Goal: Information Seeking & Learning: Learn about a topic

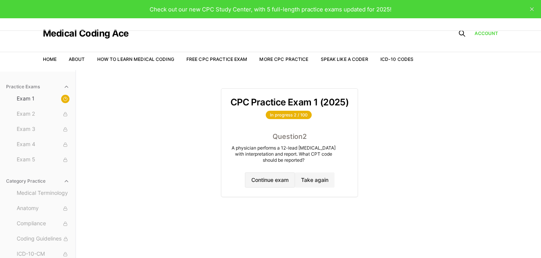
click at [267, 184] on button "Continue exam" at bounding box center [270, 179] width 50 height 15
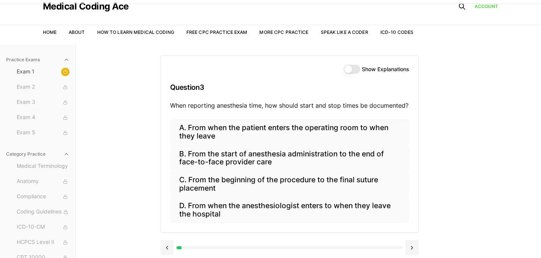
scroll to position [34, 0]
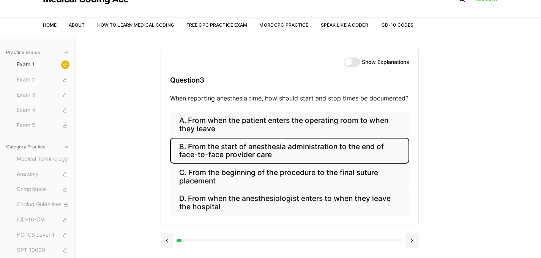
click at [190, 149] on button "B. From the start of anesthesia administration to the end of face-to-face provi…" at bounding box center [289, 151] width 239 height 26
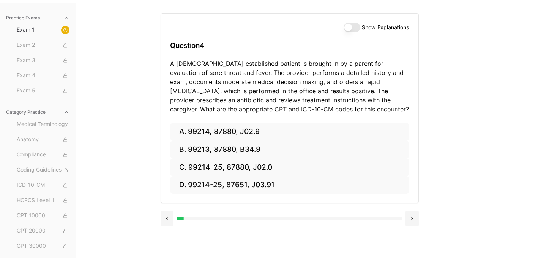
scroll to position [70, 0]
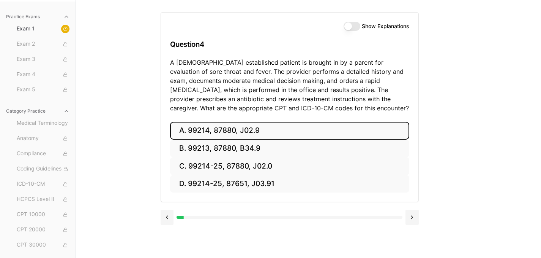
click at [185, 129] on button "A. 99214, 87880, J02.9" at bounding box center [289, 131] width 239 height 18
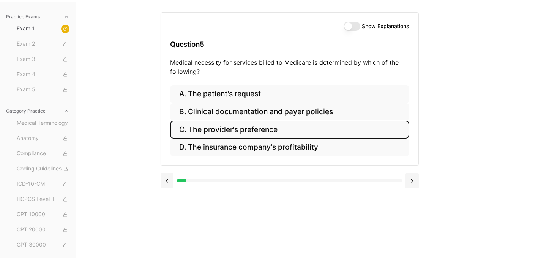
click at [195, 134] on button "C. The provider's preference" at bounding box center [289, 129] width 239 height 18
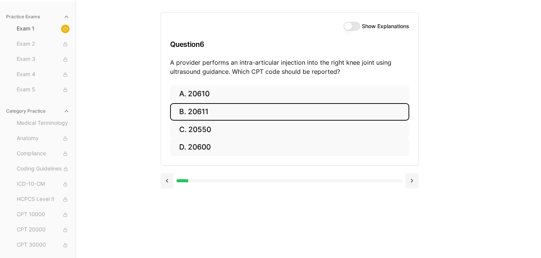
click at [196, 112] on button "B. 20611" at bounding box center [289, 112] width 239 height 18
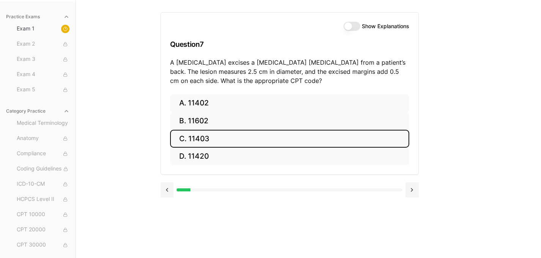
click at [214, 135] on button "C. 11403" at bounding box center [289, 139] width 239 height 18
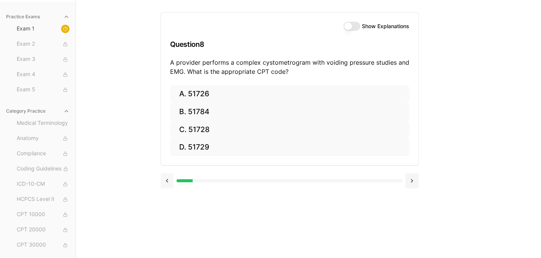
click at [165, 184] on button at bounding box center [167, 180] width 13 height 15
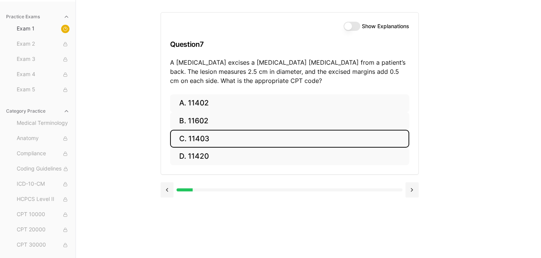
click at [199, 139] on button "C. 11403" at bounding box center [289, 139] width 239 height 18
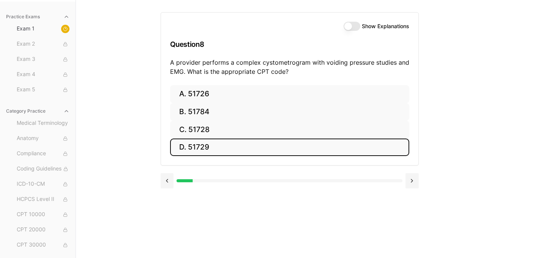
click at [187, 140] on button "D. 51729" at bounding box center [289, 147] width 239 height 18
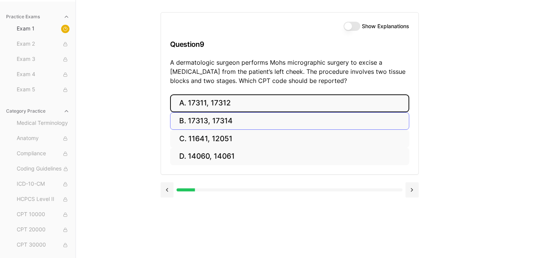
click at [249, 103] on button "A. 17311, 17312" at bounding box center [289, 103] width 239 height 18
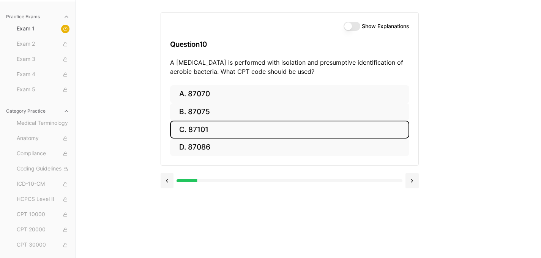
click at [210, 125] on button "C. 87101" at bounding box center [289, 129] width 239 height 18
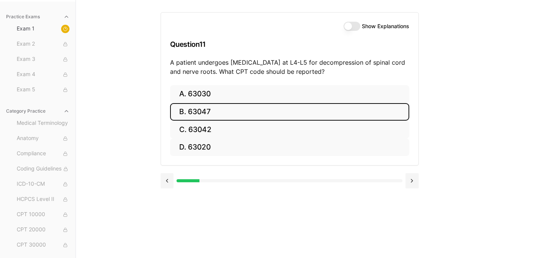
click at [179, 110] on button "B. 63047" at bounding box center [289, 112] width 239 height 18
click at [178, 113] on button "B. Z13.1" at bounding box center [289, 112] width 239 height 18
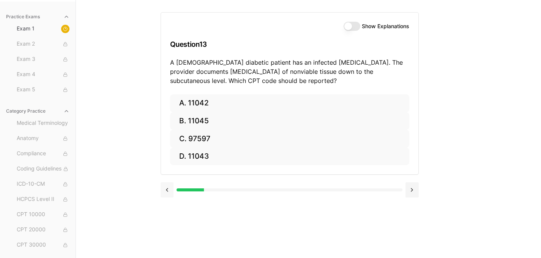
click at [164, 190] on button at bounding box center [167, 189] width 13 height 15
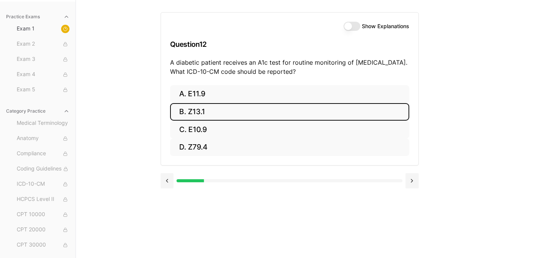
click at [282, 116] on button "B. Z13.1" at bounding box center [289, 112] width 239 height 18
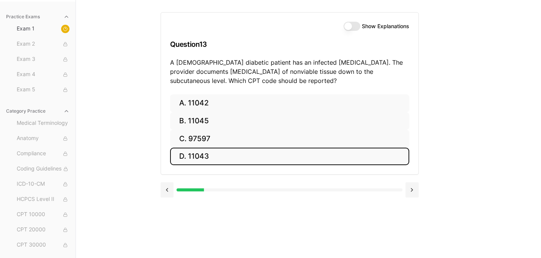
click at [290, 157] on button "D. 11043" at bounding box center [289, 156] width 239 height 18
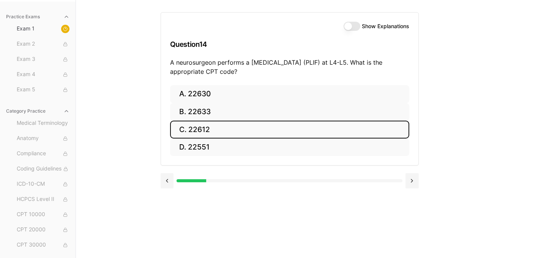
click at [376, 125] on button "C. 22612" at bounding box center [289, 129] width 239 height 18
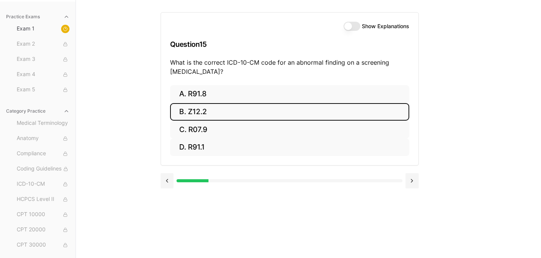
click at [253, 120] on button "B. Z12.2" at bounding box center [289, 112] width 239 height 18
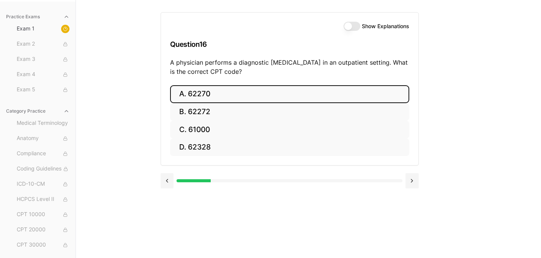
click at [241, 98] on button "A. 62270" at bounding box center [289, 94] width 239 height 18
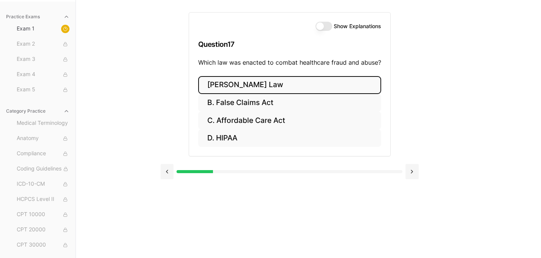
click at [321, 87] on button "A. Stark Law" at bounding box center [289, 85] width 183 height 18
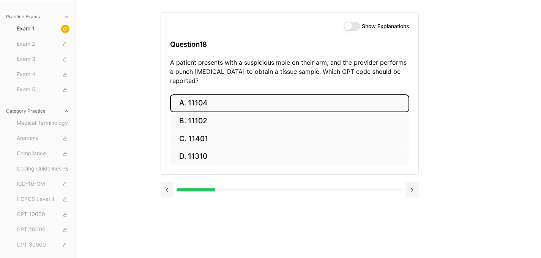
click at [204, 99] on button "A. 11104" at bounding box center [289, 103] width 239 height 18
click at [238, 100] on button "A. S52.501A" at bounding box center [289, 103] width 239 height 18
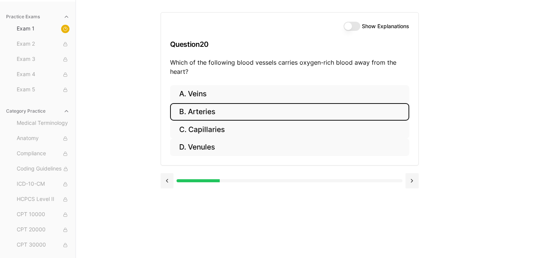
click at [184, 117] on button "B. Arteries" at bounding box center [289, 112] width 239 height 18
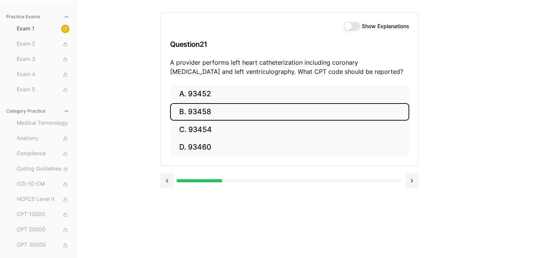
click at [250, 105] on button "B. 93458" at bounding box center [289, 112] width 239 height 18
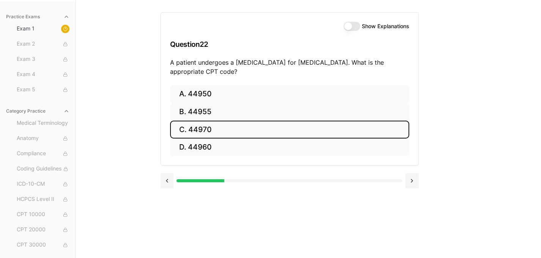
click at [194, 135] on button "C. 44970" at bounding box center [289, 129] width 239 height 18
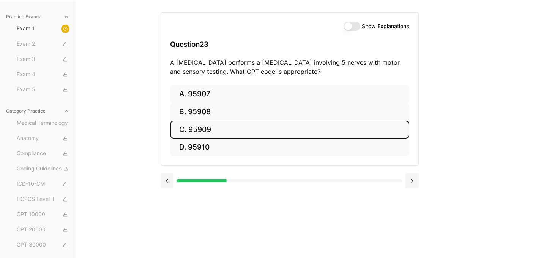
click at [212, 125] on button "C. 95909" at bounding box center [289, 129] width 239 height 18
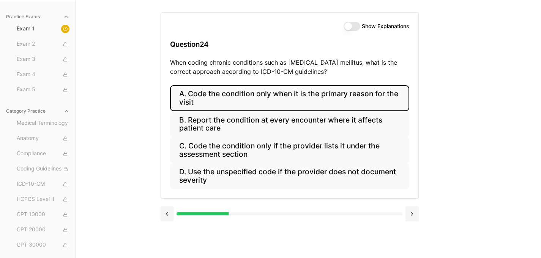
click at [211, 96] on button "A. Code the condition only when it is the primary reason for the visit" at bounding box center [289, 98] width 239 height 26
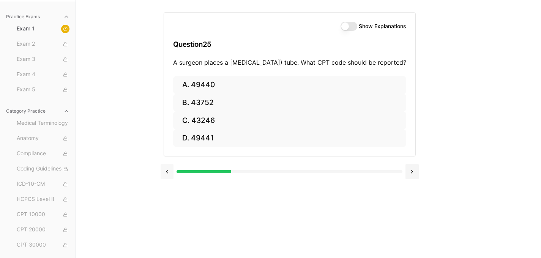
click at [171, 178] on button at bounding box center [167, 171] width 13 height 15
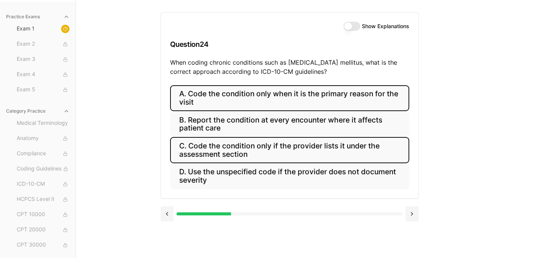
click at [204, 156] on button "C. Code the condition only if the provider lists it under the assessment section" at bounding box center [289, 150] width 239 height 26
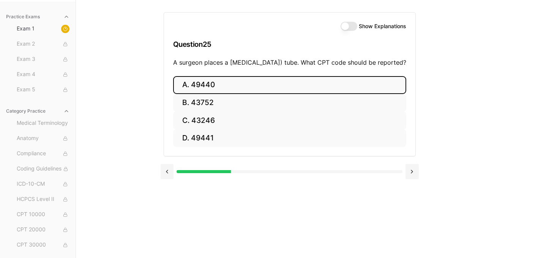
click at [202, 94] on button "A. 49440" at bounding box center [289, 85] width 233 height 18
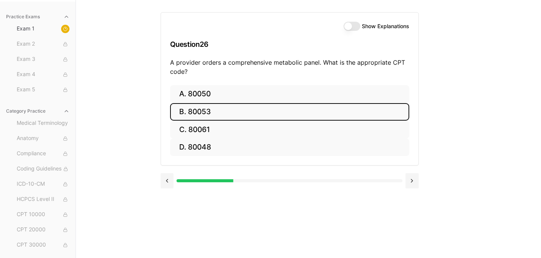
click at [190, 109] on button "B. 80053" at bounding box center [289, 112] width 239 height 18
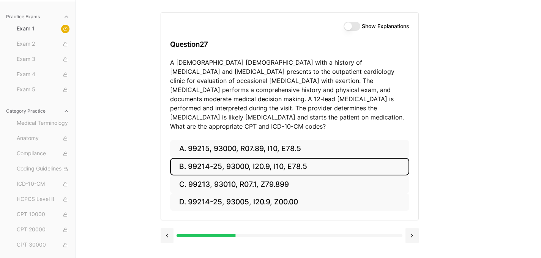
click at [234, 158] on button "B. 99214-25, 93000, I20.9, I10, E78.5" at bounding box center [289, 167] width 239 height 18
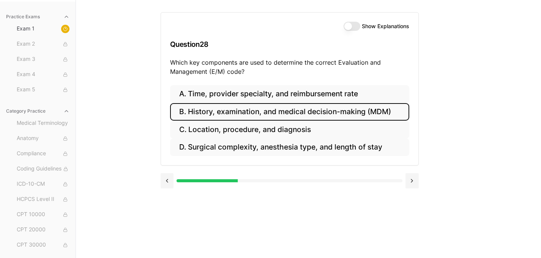
click at [225, 109] on button "B. History, examination, and medical decision-making (MDM)" at bounding box center [289, 112] width 239 height 18
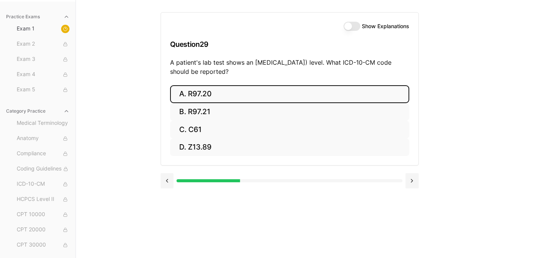
click at [315, 98] on button "A. R97.20" at bounding box center [289, 94] width 239 height 18
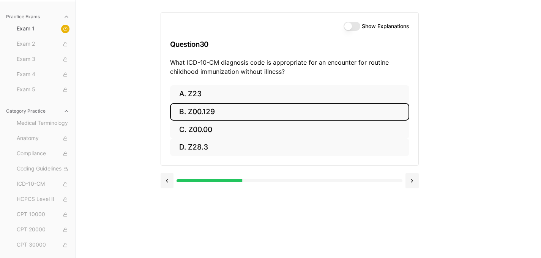
click at [318, 115] on button "B. Z00.129" at bounding box center [289, 112] width 239 height 18
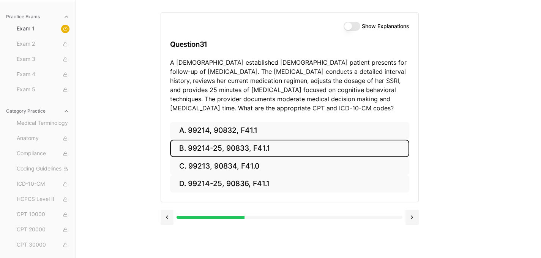
click at [195, 151] on button "B. 99214-25, 90833, F41.1" at bounding box center [289, 148] width 239 height 18
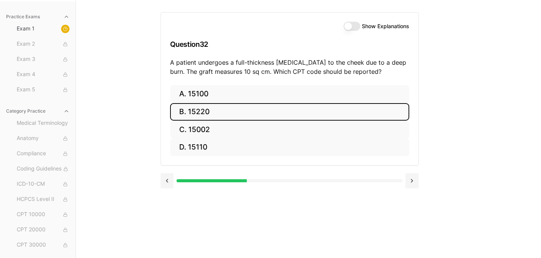
click at [217, 113] on button "B. 15220" at bounding box center [289, 112] width 239 height 18
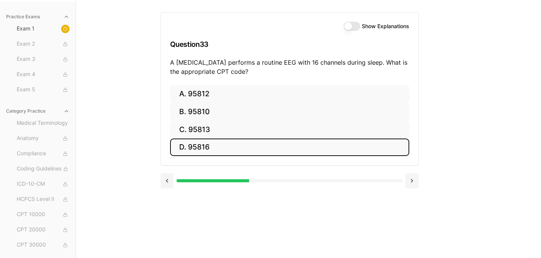
click at [314, 153] on button "D. 95816" at bounding box center [289, 147] width 239 height 18
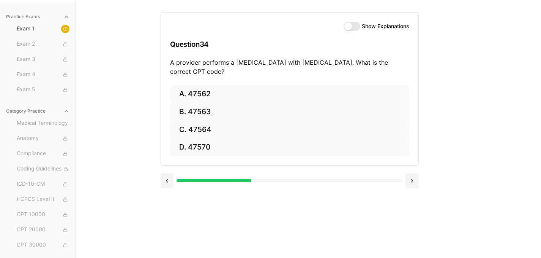
click at [358, 28] on button "Show Explanations" at bounding box center [352, 26] width 17 height 9
click at [351, 30] on button "Show Explanations" at bounding box center [352, 26] width 17 height 9
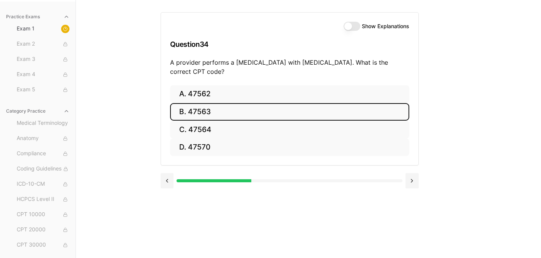
click at [345, 114] on button "B. 47563" at bounding box center [289, 112] width 239 height 18
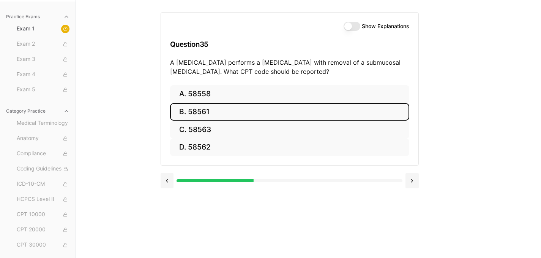
click at [324, 115] on button "B. 58561" at bounding box center [289, 112] width 239 height 18
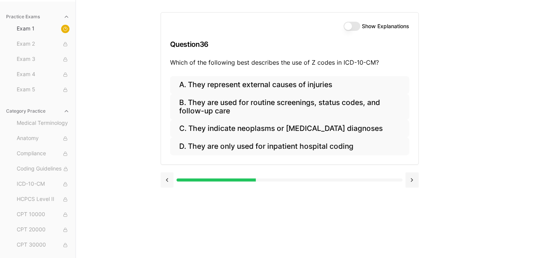
click at [166, 181] on button at bounding box center [167, 179] width 13 height 15
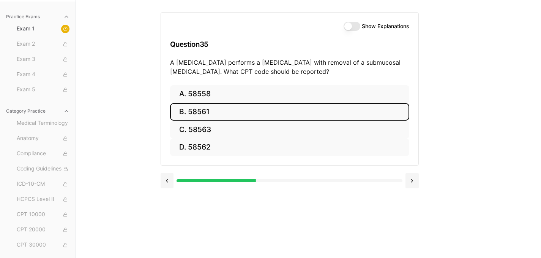
click at [389, 29] on label "Show Explanations" at bounding box center [385, 26] width 47 height 5
click at [361, 29] on button "Show Explanations" at bounding box center [352, 26] width 17 height 9
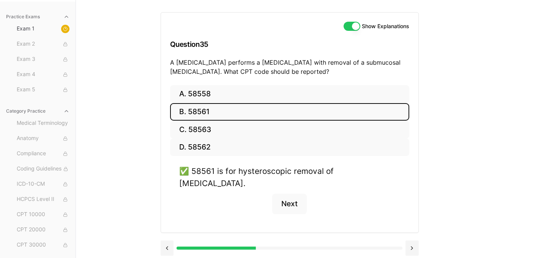
click at [345, 28] on button "Show Explanations" at bounding box center [352, 26] width 17 height 9
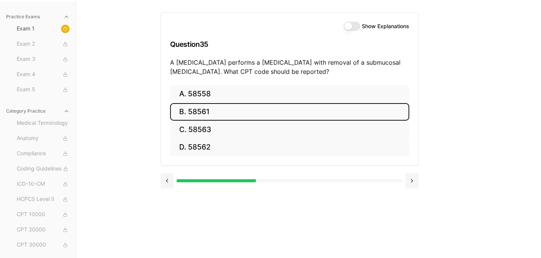
click at [313, 111] on button "B. 58561" at bounding box center [289, 112] width 239 height 18
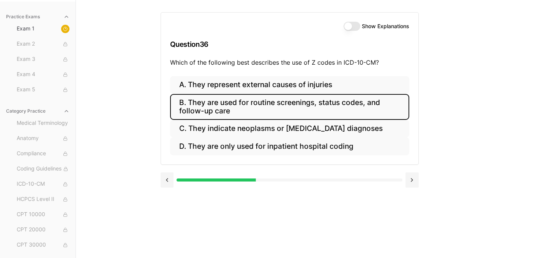
click at [365, 112] on button "B. They are used for routine screenings, status codes, and follow-up care" at bounding box center [289, 107] width 239 height 26
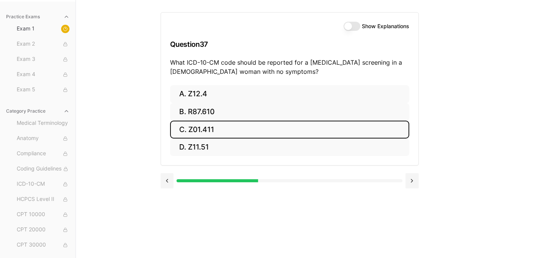
drag, startPoint x: 253, startPoint y: 129, endPoint x: 266, endPoint y: 125, distance: 13.4
click at [253, 129] on button "C. Z01.411" at bounding box center [289, 129] width 239 height 18
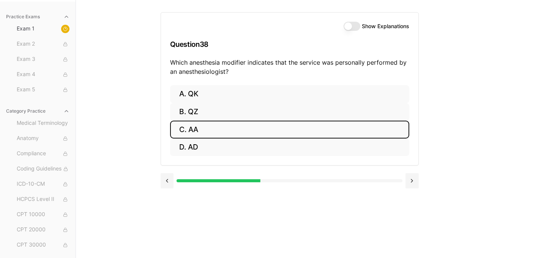
click at [287, 129] on button "C. AA" at bounding box center [289, 129] width 239 height 18
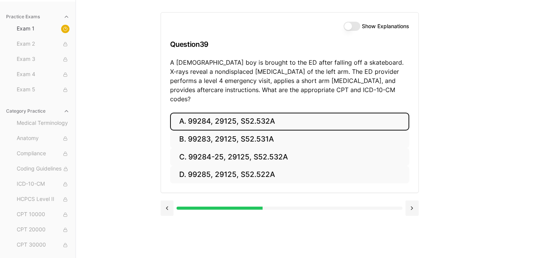
click at [288, 112] on button "A. 99284, 29125, S52.532A" at bounding box center [289, 121] width 239 height 18
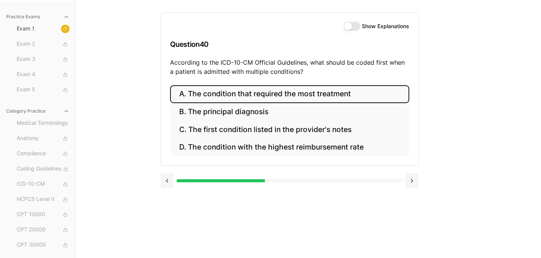
click at [180, 87] on button "A. The condition that required the most treatment" at bounding box center [289, 94] width 239 height 18
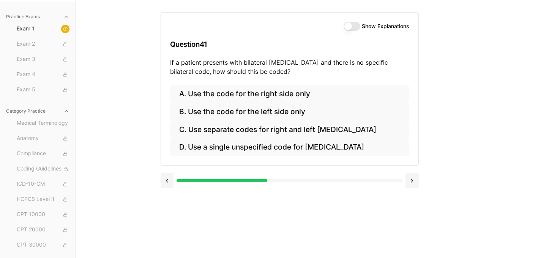
click at [237, 157] on div "A. Use the code for the right side only B. Use the code for the left side only …" at bounding box center [290, 125] width 258 height 80
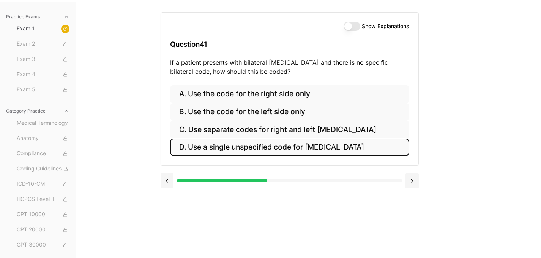
click at [234, 152] on button "D. Use a single unspecified code for otitis media" at bounding box center [289, 147] width 239 height 18
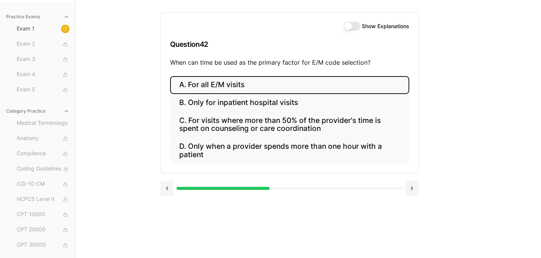
click at [252, 83] on button "A. For all E/M visits" at bounding box center [289, 85] width 239 height 18
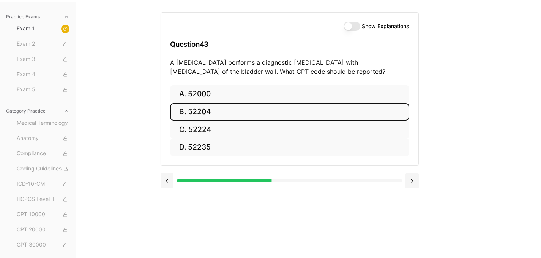
click at [227, 114] on button "B. 52204" at bounding box center [289, 112] width 239 height 18
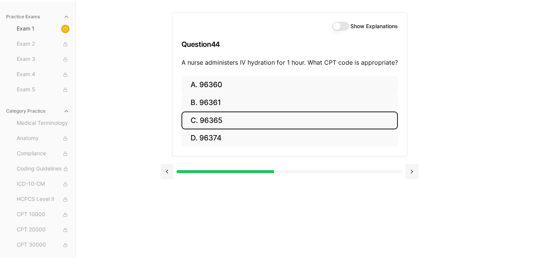
click at [274, 128] on button "C. 96365" at bounding box center [290, 120] width 217 height 18
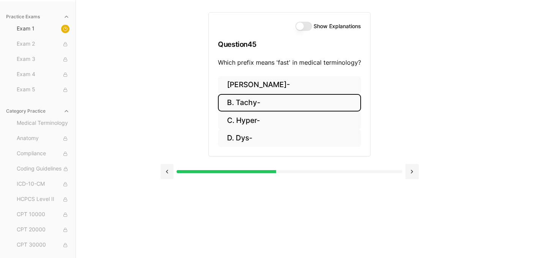
click at [282, 99] on button "B. Tachy-" at bounding box center [289, 103] width 143 height 18
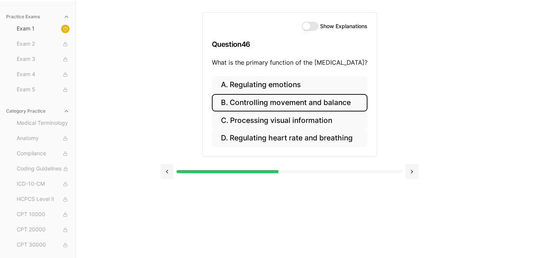
click at [249, 101] on button "B. Controlling movement and balance" at bounding box center [290, 103] width 156 height 18
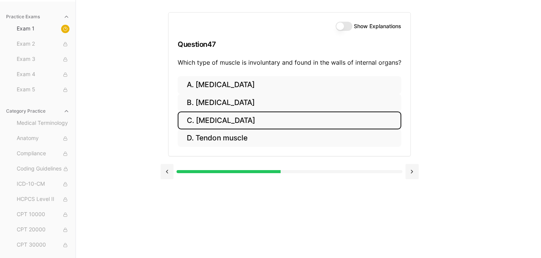
click at [220, 119] on button "C. Smooth muscle" at bounding box center [290, 120] width 224 height 18
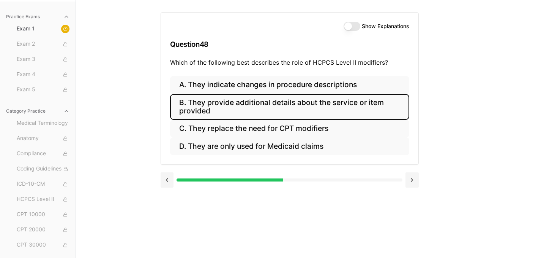
click at [197, 110] on button "B. They provide additional details about the service or item provided" at bounding box center [289, 107] width 239 height 26
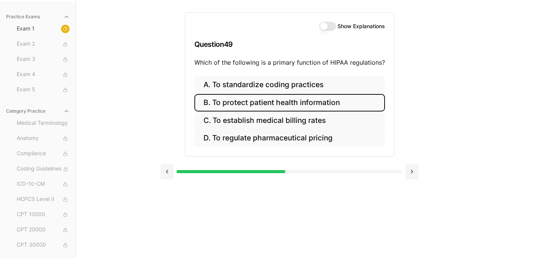
click at [248, 106] on button "B. To protect patient health information" at bounding box center [290, 103] width 191 height 18
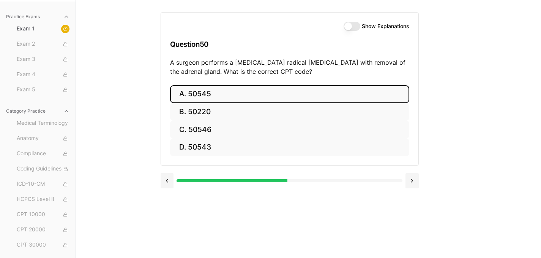
click at [218, 95] on button "A. 50545" at bounding box center [289, 94] width 239 height 18
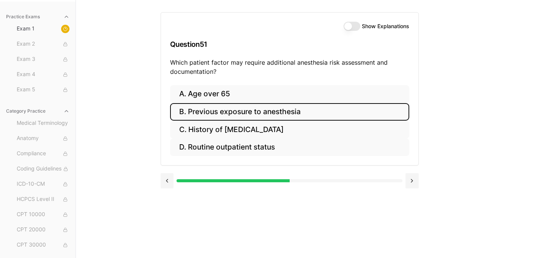
click at [217, 113] on button "B. Previous exposure to anesthesia" at bounding box center [289, 112] width 239 height 18
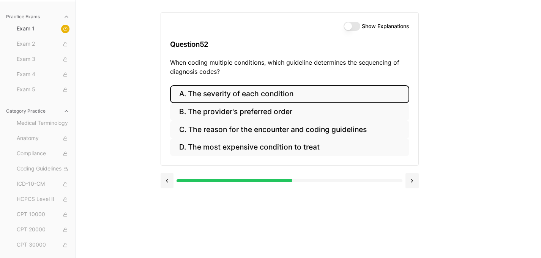
click at [248, 97] on button "A. The severity of each condition" at bounding box center [289, 94] width 239 height 18
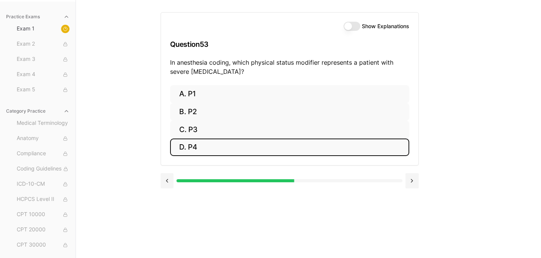
click at [234, 145] on button "D. P4" at bounding box center [289, 147] width 239 height 18
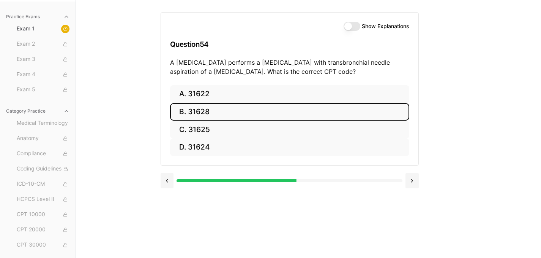
click at [193, 113] on button "B. 31628" at bounding box center [289, 112] width 239 height 18
click at [208, 114] on button "B. 74177" at bounding box center [289, 112] width 239 height 18
click at [236, 113] on button "B. 71046" at bounding box center [289, 112] width 239 height 18
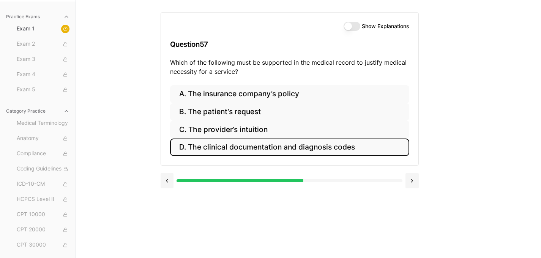
click at [203, 150] on button "D. The clinical documentation and diagnosis codes" at bounding box center [289, 147] width 239 height 18
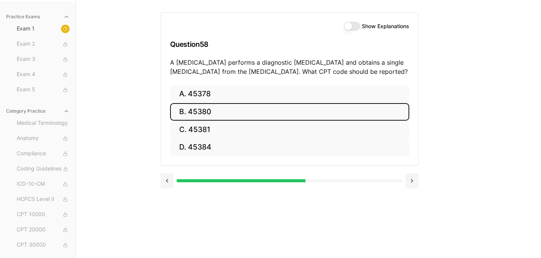
click at [204, 106] on button "B. 45380" at bounding box center [289, 112] width 239 height 18
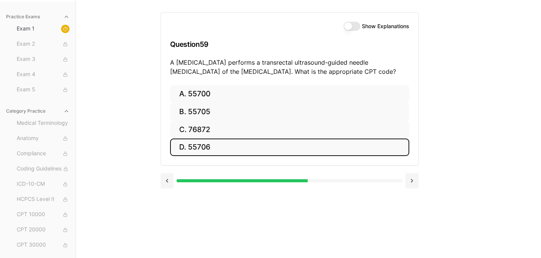
click at [252, 146] on button "D. 55706" at bounding box center [289, 147] width 239 height 18
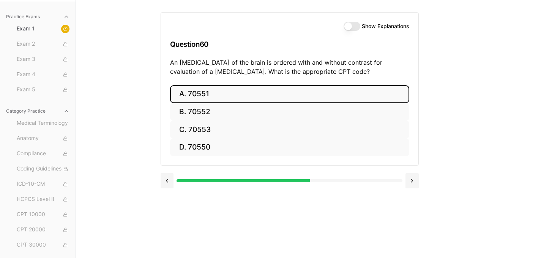
click at [204, 94] on button "A. 70551" at bounding box center [289, 94] width 239 height 18
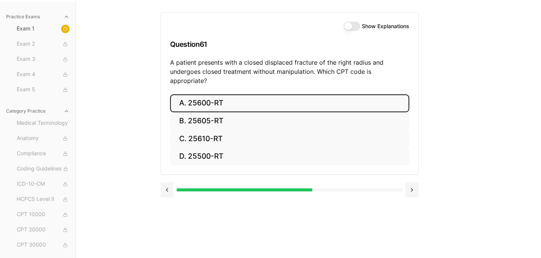
click at [241, 97] on button "A. 25600-RT" at bounding box center [289, 103] width 239 height 18
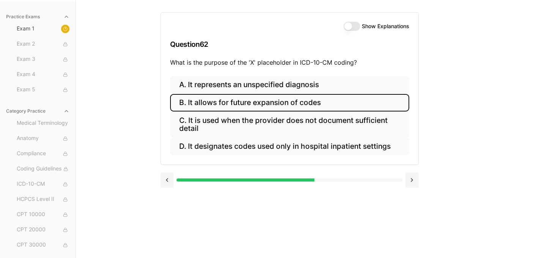
drag, startPoint x: 241, startPoint y: 105, endPoint x: 193, endPoint y: 113, distance: 48.5
click at [241, 105] on button "B. It allows for future expansion of codes" at bounding box center [289, 103] width 239 height 18
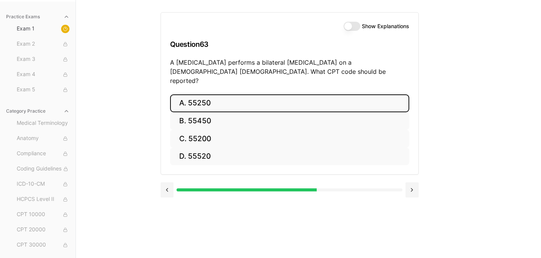
click at [224, 94] on button "A. 55250" at bounding box center [289, 103] width 239 height 18
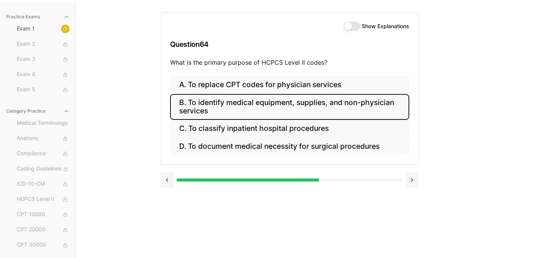
click at [213, 102] on button "B. To identify medical equipment, supplies, and non-physician services" at bounding box center [289, 107] width 239 height 26
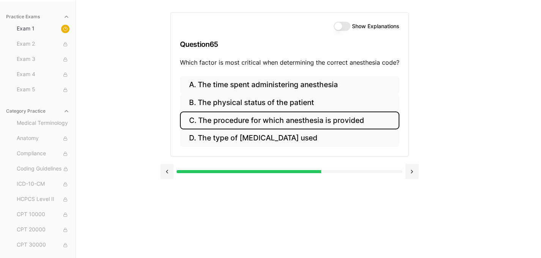
click at [270, 119] on button "C. The procedure for which anesthesia is provided" at bounding box center [290, 120] width 220 height 18
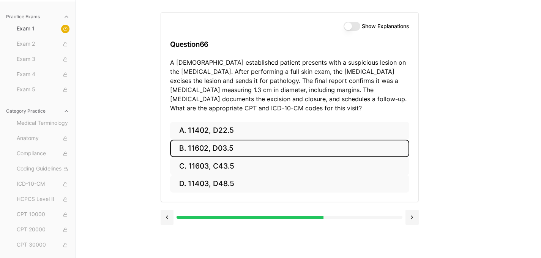
click at [223, 152] on button "B. 11602, D03.5" at bounding box center [289, 148] width 239 height 18
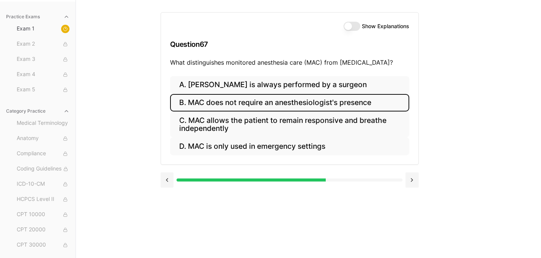
click at [192, 104] on button "B. MAC does not require an anesthesiologist's presence" at bounding box center [289, 103] width 239 height 18
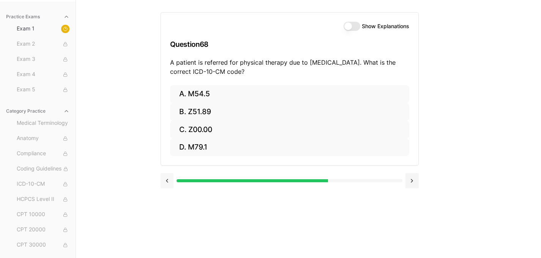
click at [170, 181] on button at bounding box center [167, 180] width 13 height 15
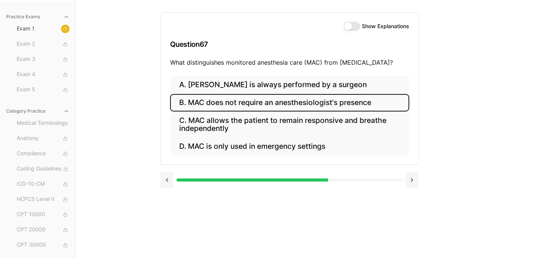
click at [389, 26] on label "Show Explanations" at bounding box center [385, 26] width 47 height 5
click at [361, 26] on button "Show Explanations" at bounding box center [352, 26] width 17 height 9
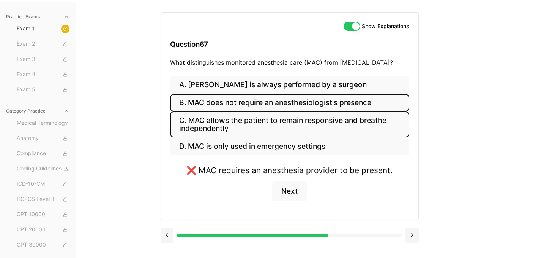
click at [367, 124] on button "C. MAC allows the patient to remain responsive and breathe independently" at bounding box center [289, 124] width 239 height 26
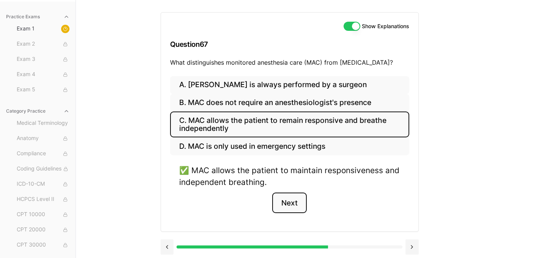
click at [288, 201] on button "Next" at bounding box center [289, 202] width 35 height 21
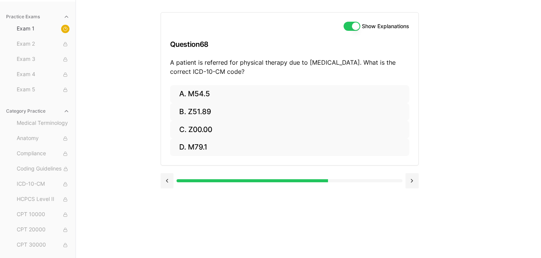
click at [349, 28] on button "Show Explanations" at bounding box center [352, 26] width 17 height 9
click at [366, 28] on label "Show Explanations" at bounding box center [385, 26] width 47 height 5
click at [361, 28] on button "Show Explanations" at bounding box center [352, 26] width 17 height 9
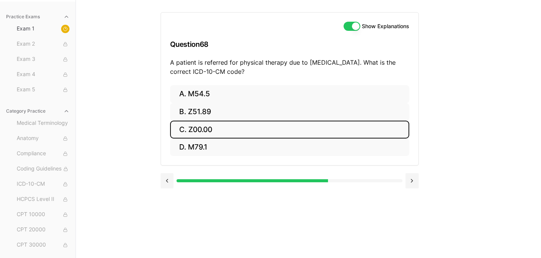
click at [263, 132] on button "C. Z00.00" at bounding box center [289, 129] width 239 height 18
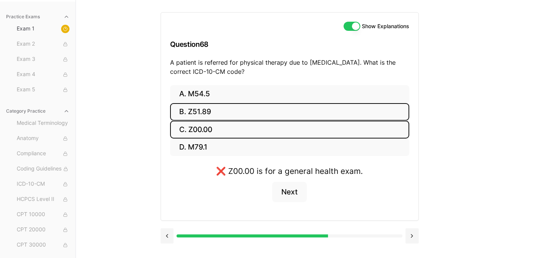
click at [209, 112] on button "B. Z51.89" at bounding box center [289, 112] width 239 height 18
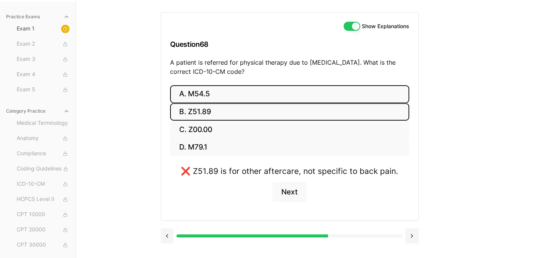
click at [233, 93] on button "A. M54.5" at bounding box center [289, 94] width 239 height 18
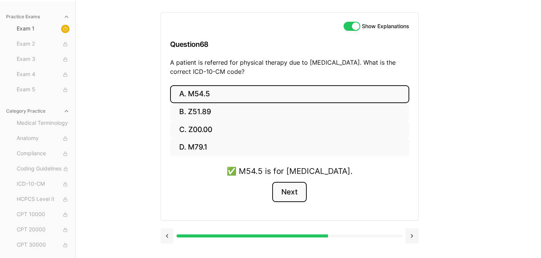
click at [280, 191] on button "Next" at bounding box center [289, 192] width 35 height 21
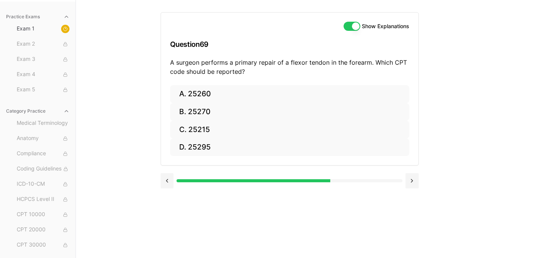
click at [353, 28] on button "Show Explanations" at bounding box center [352, 26] width 17 height 9
click at [354, 26] on button "Show Explanations" at bounding box center [352, 26] width 17 height 9
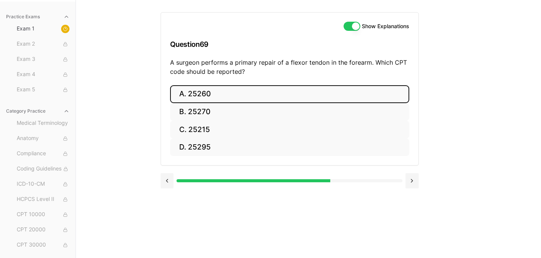
click at [321, 91] on button "A. 25260" at bounding box center [289, 94] width 239 height 18
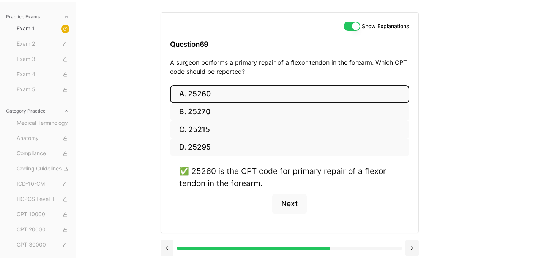
click at [357, 28] on button "Show Explanations" at bounding box center [352, 26] width 17 height 9
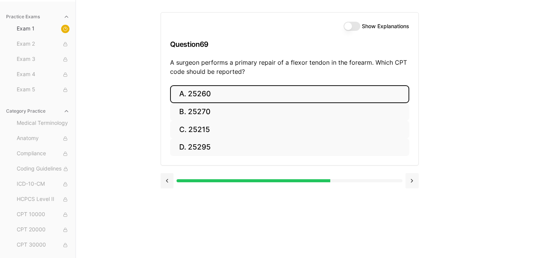
click at [410, 179] on button at bounding box center [412, 180] width 13 height 15
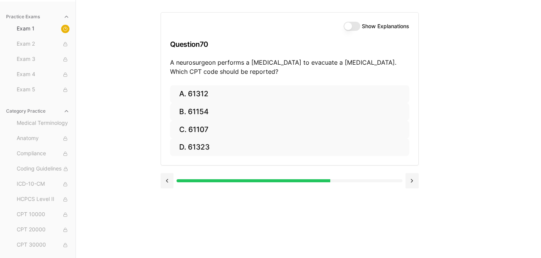
click at [373, 31] on div "Show Explanations Question 70 A neurosurgeon performs a craniotomy to evacuate …" at bounding box center [290, 49] width 258 height 73
click at [359, 32] on div "Show Explanations Question 70 A neurosurgeon performs a craniotomy to evacuate …" at bounding box center [290, 49] width 258 height 73
click at [359, 28] on button "Show Explanations" at bounding box center [352, 26] width 17 height 9
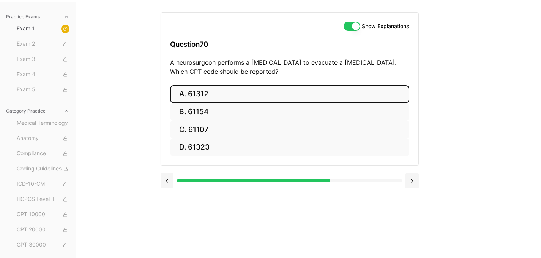
click at [340, 91] on button "A. 61312" at bounding box center [289, 94] width 239 height 18
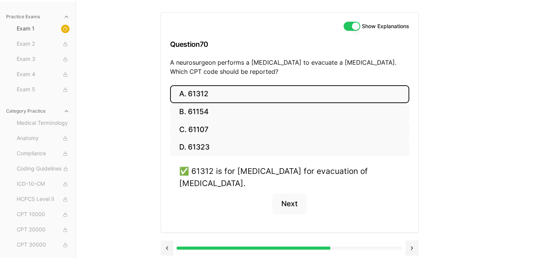
click at [354, 24] on button "Show Explanations" at bounding box center [352, 26] width 17 height 9
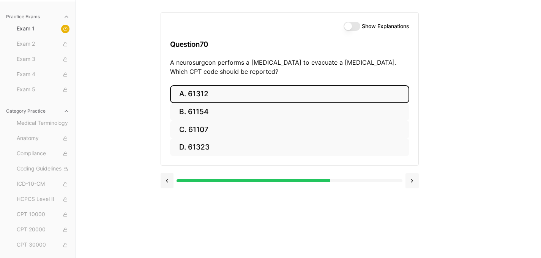
click at [412, 180] on button at bounding box center [412, 180] width 13 height 15
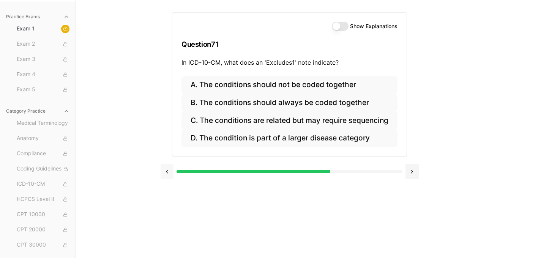
click at [172, 175] on button at bounding box center [167, 171] width 13 height 15
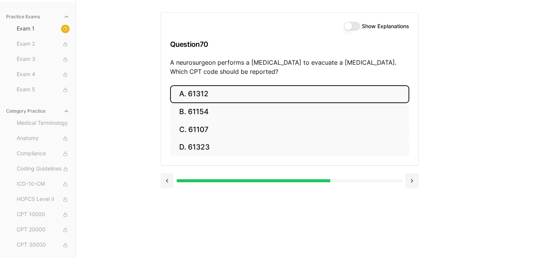
click at [203, 91] on button "A. 61312" at bounding box center [289, 94] width 239 height 18
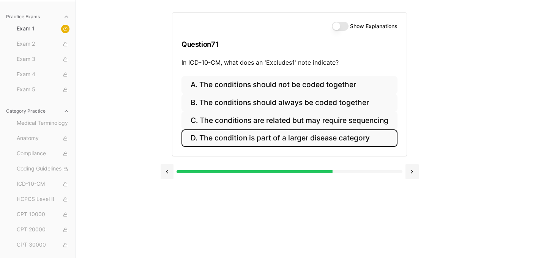
click at [258, 145] on button "D. The condition is part of a larger disease category" at bounding box center [290, 138] width 216 height 18
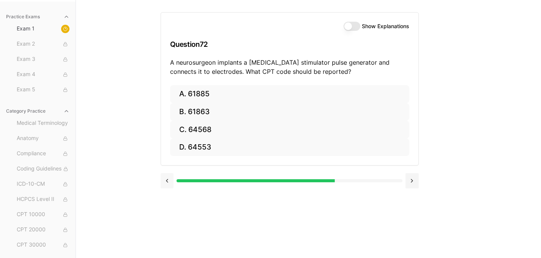
click at [165, 180] on button at bounding box center [167, 180] width 13 height 15
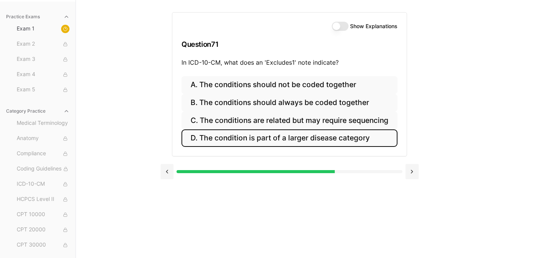
click at [356, 29] on label "Show Explanations" at bounding box center [373, 26] width 47 height 5
click at [349, 29] on button "Show Explanations" at bounding box center [340, 26] width 17 height 9
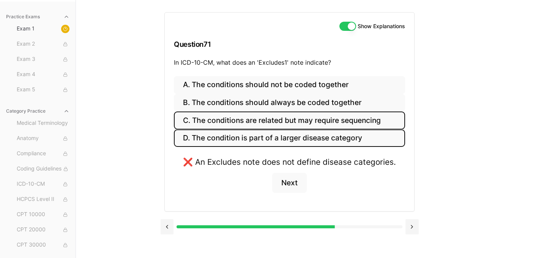
click at [297, 125] on button "C. The conditions are related but may require sequencing" at bounding box center [289, 120] width 231 height 18
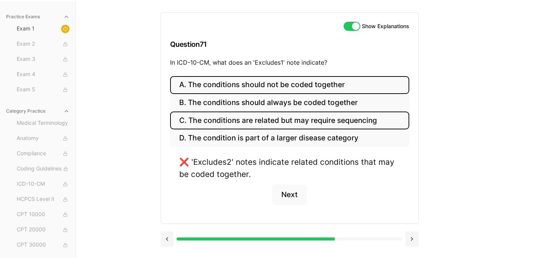
click at [307, 92] on button "A. The conditions should not be coded together" at bounding box center [289, 85] width 239 height 18
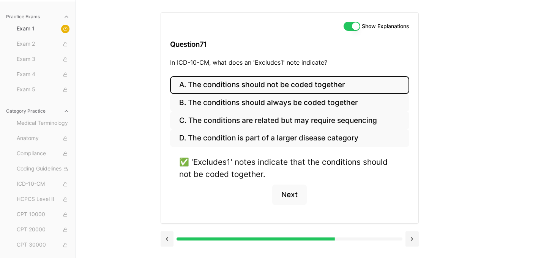
click at [351, 31] on div "Show Explanations Question 71 In ICD-10-CM, what does an 'Excludes1' note indic…" at bounding box center [290, 44] width 258 height 63
click at [352, 24] on button "Show Explanations" at bounding box center [352, 26] width 17 height 9
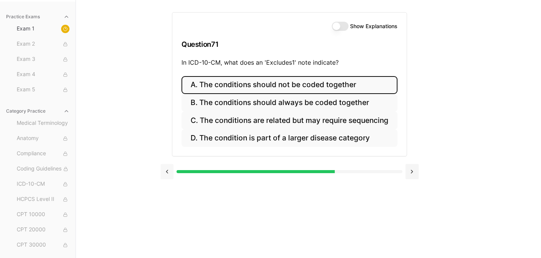
click at [163, 175] on button at bounding box center [167, 171] width 13 height 15
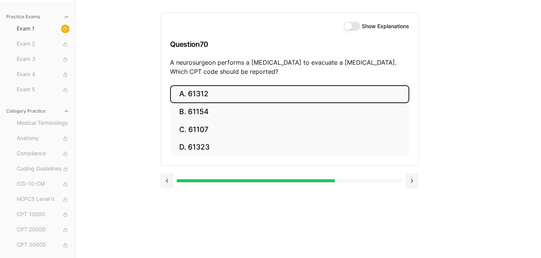
click at [200, 99] on button "A. 61312" at bounding box center [289, 94] width 239 height 18
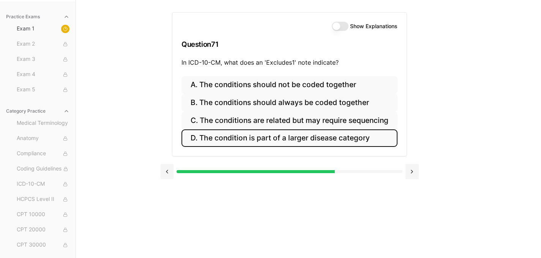
click at [357, 26] on label "Show Explanations" at bounding box center [373, 26] width 47 height 5
click at [349, 26] on button "Show Explanations" at bounding box center [340, 26] width 17 height 9
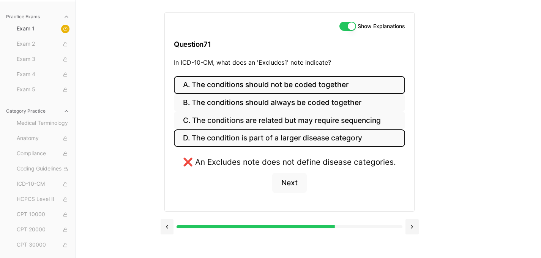
click at [343, 84] on button "A. The conditions should not be coded together" at bounding box center [289, 85] width 231 height 18
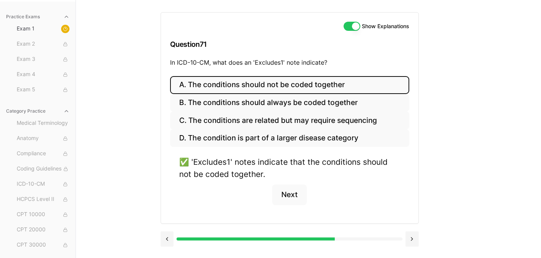
click at [347, 27] on button "Show Explanations" at bounding box center [352, 26] width 17 height 9
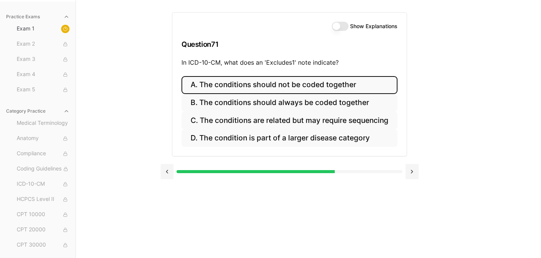
click at [338, 90] on button "A. The conditions should not be coded together" at bounding box center [290, 85] width 216 height 18
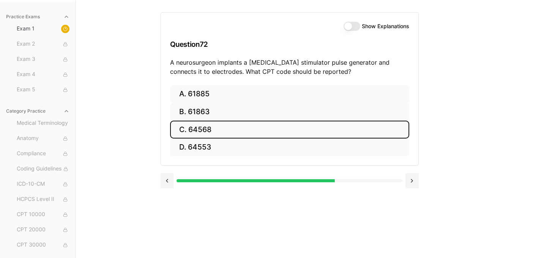
click at [208, 133] on button "C. 64568" at bounding box center [289, 129] width 239 height 18
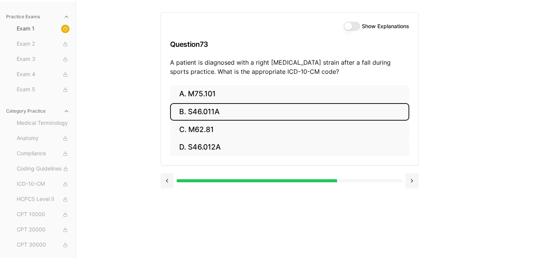
click at [257, 119] on button "B. S46.011A" at bounding box center [289, 112] width 239 height 18
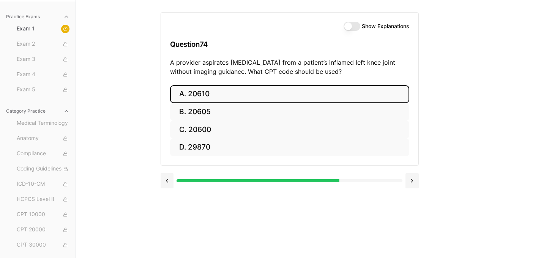
click at [279, 92] on button "A. 20610" at bounding box center [289, 94] width 239 height 18
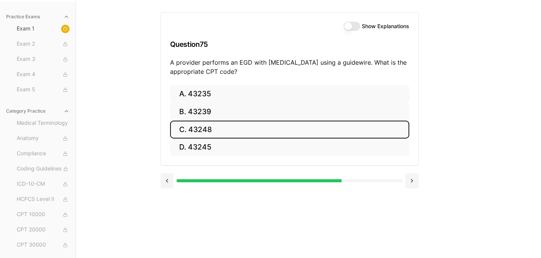
click at [215, 135] on button "C. 43248" at bounding box center [289, 129] width 239 height 18
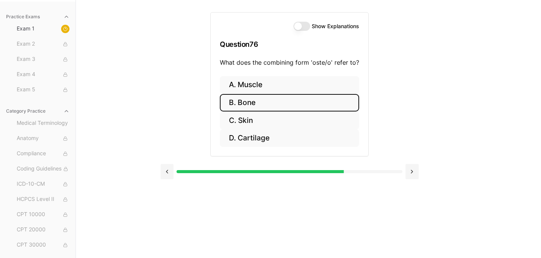
click at [279, 101] on button "B. Bone" at bounding box center [289, 103] width 139 height 18
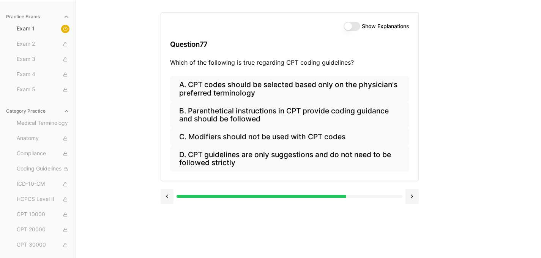
click at [398, 28] on label "Show Explanations" at bounding box center [385, 26] width 47 height 5
click at [361, 28] on button "Show Explanations" at bounding box center [352, 26] width 17 height 9
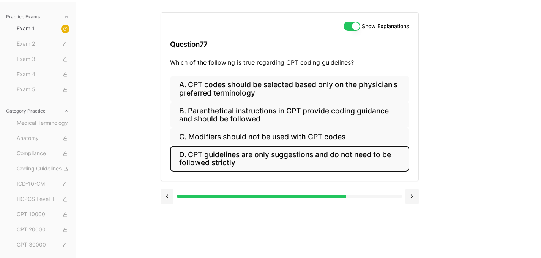
click at [349, 159] on button "D. CPT guidelines are only suggestions and do not need to be followed strictly" at bounding box center [289, 159] width 239 height 26
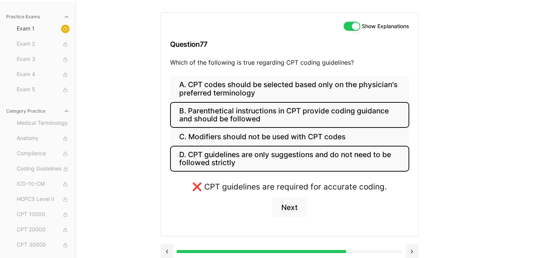
click at [355, 110] on button "B. Parenthetical instructions in CPT provide coding guidance and should be foll…" at bounding box center [289, 115] width 239 height 26
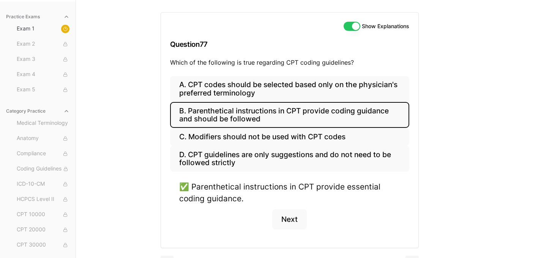
click at [347, 25] on button "Show Explanations" at bounding box center [352, 26] width 17 height 9
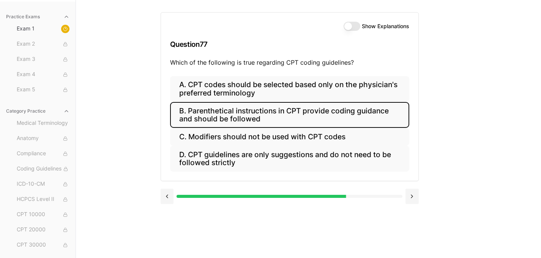
click at [228, 113] on button "B. Parenthetical instructions in CPT provide coding guidance and should be foll…" at bounding box center [289, 115] width 239 height 26
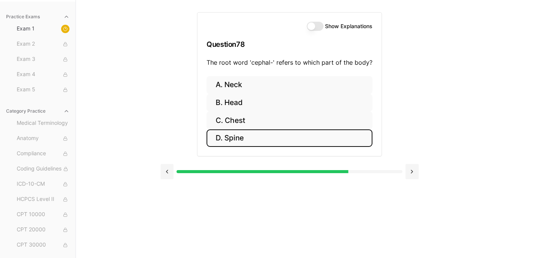
click at [237, 138] on button "D. Spine" at bounding box center [290, 138] width 166 height 18
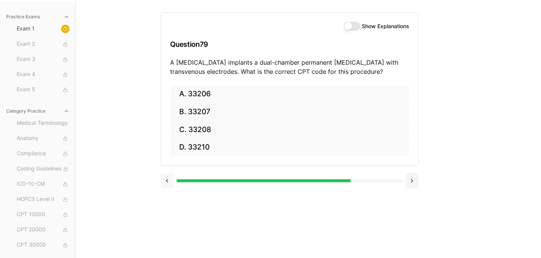
click at [163, 181] on button at bounding box center [167, 180] width 13 height 15
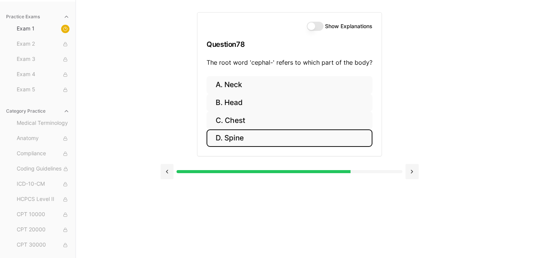
click at [343, 19] on div "Show Explanations Question 78 The root word 'cephal-' refers to which part of t…" at bounding box center [290, 44] width 184 height 63
click at [338, 24] on label "Show Explanations" at bounding box center [348, 26] width 47 height 5
click at [324, 23] on button "Show Explanations" at bounding box center [315, 26] width 17 height 9
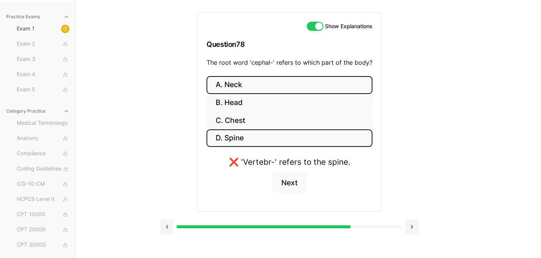
click at [286, 83] on button "A. Neck" at bounding box center [290, 85] width 166 height 18
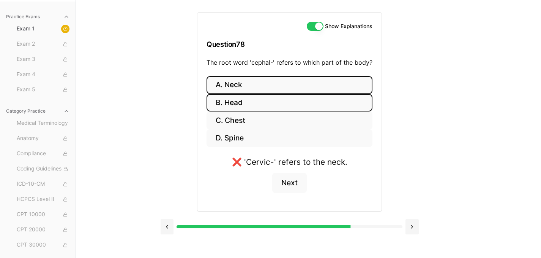
click at [284, 98] on button "B. Head" at bounding box center [290, 103] width 166 height 18
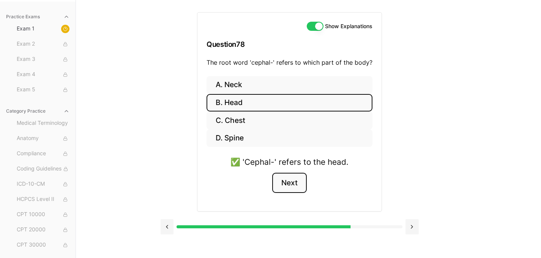
click at [298, 191] on button "Next" at bounding box center [289, 182] width 35 height 21
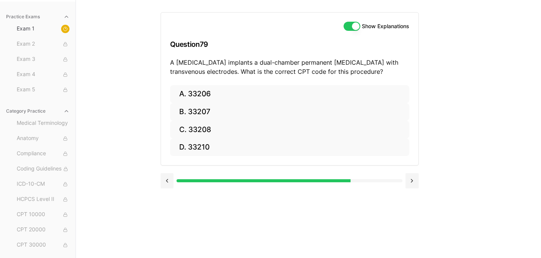
click at [350, 27] on button "Show Explanations" at bounding box center [352, 26] width 17 height 9
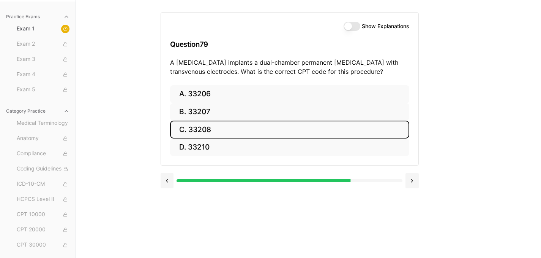
click at [249, 129] on button "C. 33208" at bounding box center [289, 129] width 239 height 18
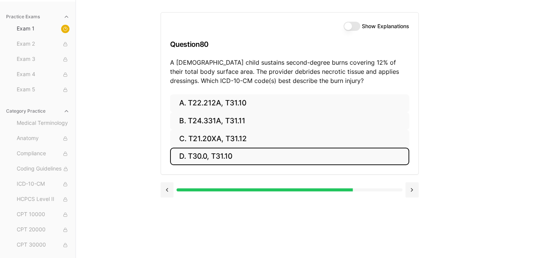
click at [190, 157] on button "D. T30.0, T31.10" at bounding box center [289, 156] width 239 height 18
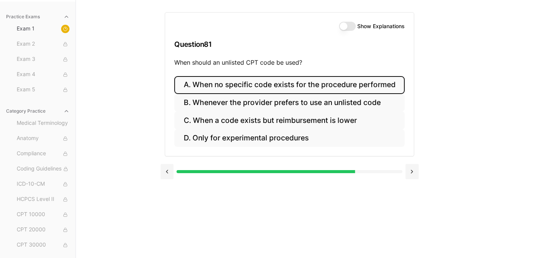
click at [215, 82] on button "A. When no specific code exists for the procedure performed" at bounding box center [289, 85] width 230 height 18
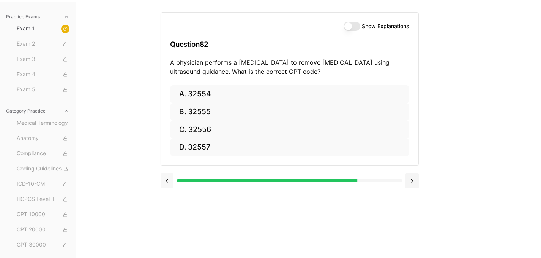
click at [172, 182] on button at bounding box center [167, 180] width 13 height 15
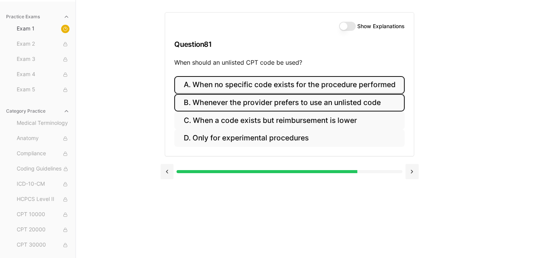
click at [199, 110] on button "B. Whenever the provider prefers to use an unlisted code" at bounding box center [289, 103] width 230 height 18
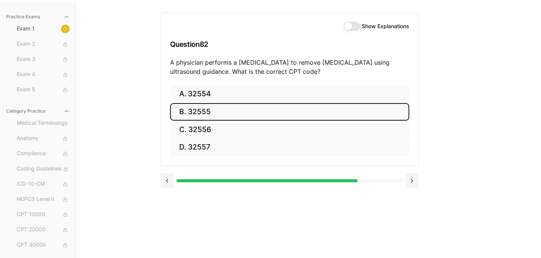
click at [179, 111] on button "B. 32555" at bounding box center [289, 112] width 239 height 18
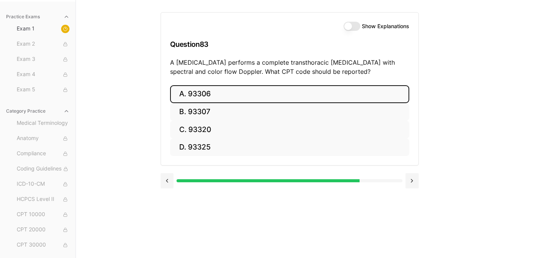
click at [226, 92] on button "A. 93306" at bounding box center [289, 94] width 239 height 18
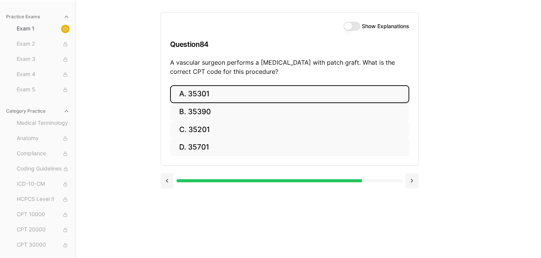
click at [210, 91] on button "A. 35301" at bounding box center [289, 94] width 239 height 18
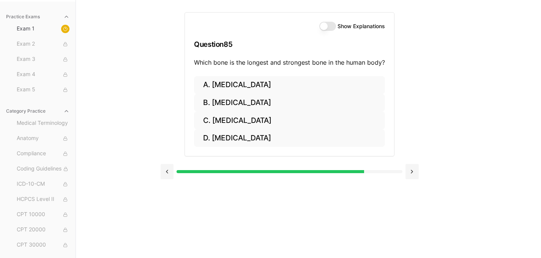
click at [342, 21] on div "Show Explanations Question 85 Which bone is the longest and strongest bone in t…" at bounding box center [289, 44] width 209 height 63
click at [335, 26] on div "Show Explanations" at bounding box center [352, 26] width 66 height 9
click at [331, 27] on button "Show Explanations" at bounding box center [327, 26] width 17 height 9
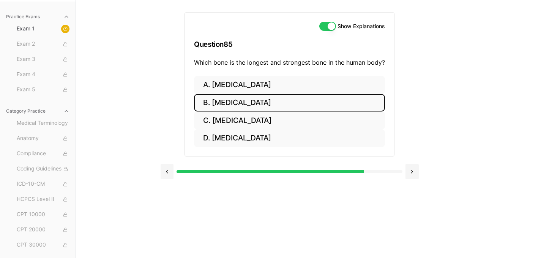
click at [281, 99] on button "B. Femur" at bounding box center [289, 103] width 191 height 18
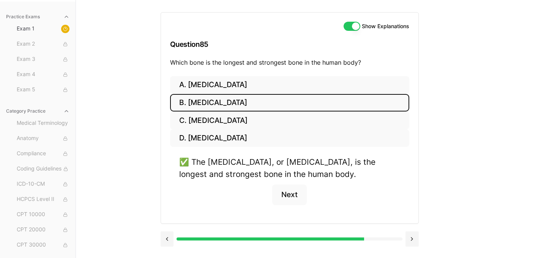
click at [352, 25] on button "Show Explanations" at bounding box center [352, 26] width 17 height 9
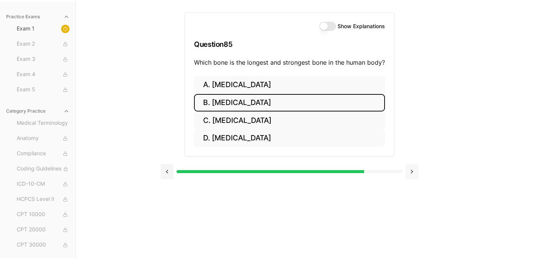
click at [415, 175] on button at bounding box center [412, 171] width 13 height 15
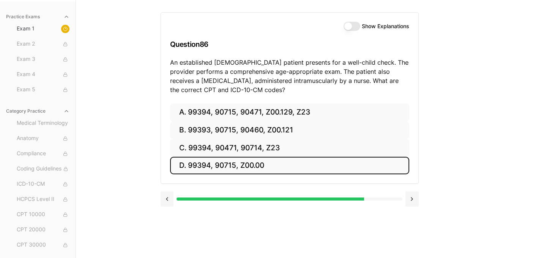
click at [295, 165] on button "D. 99394, 90715, Z00.00" at bounding box center [289, 166] width 239 height 18
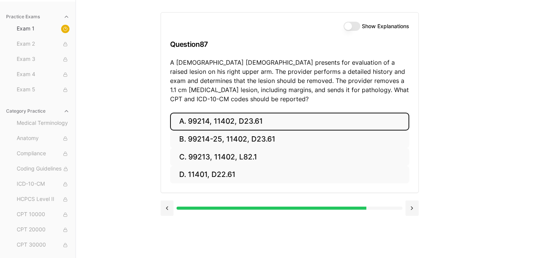
click at [326, 122] on button "A. 99214, 11402, D23.61" at bounding box center [289, 121] width 239 height 18
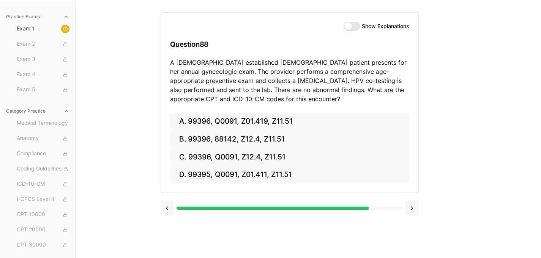
click at [163, 214] on button at bounding box center [167, 207] width 13 height 15
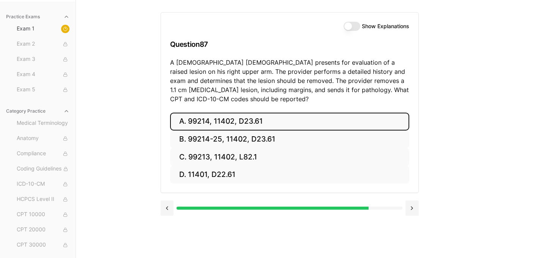
click at [375, 28] on label "Show Explanations" at bounding box center [385, 26] width 47 height 5
click at [361, 28] on button "Show Explanations" at bounding box center [352, 26] width 17 height 9
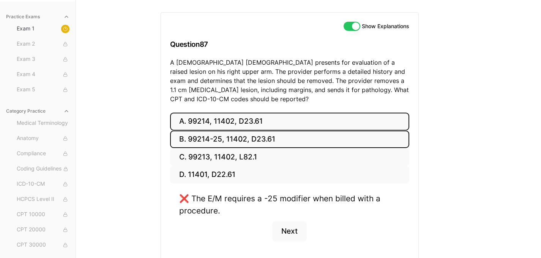
click at [228, 134] on button "B. 99214-25, 11402, D23.61" at bounding box center [289, 139] width 239 height 18
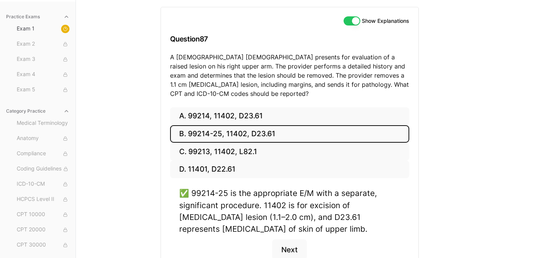
scroll to position [83, 0]
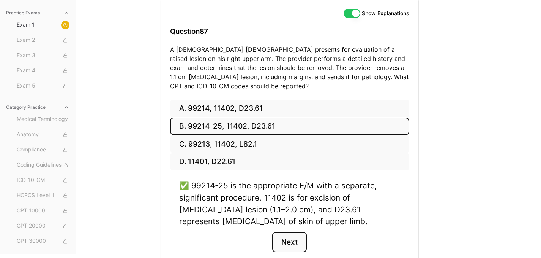
click at [288, 239] on button "Next" at bounding box center [289, 241] width 35 height 21
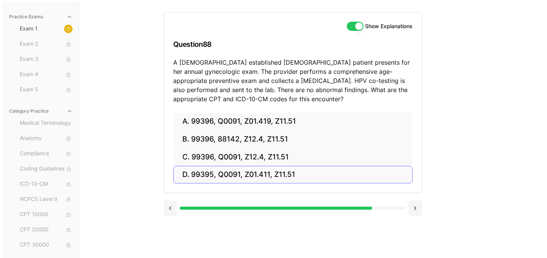
scroll to position [70, 0]
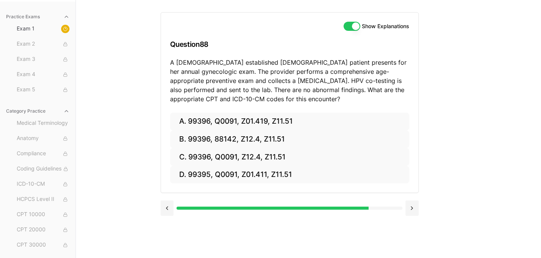
click at [349, 24] on button "Show Explanations" at bounding box center [352, 26] width 17 height 9
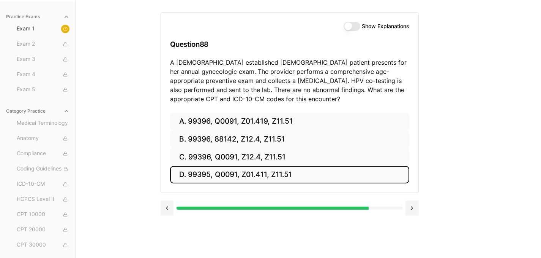
click at [209, 176] on button "D. 99395, Q0091, Z01.411, Z11.51" at bounding box center [289, 175] width 239 height 18
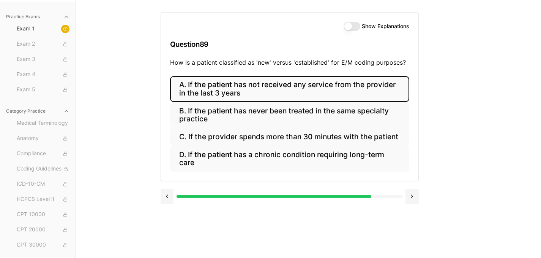
click at [380, 82] on button "A. If the patient has not received any service from the provider in the last 3 …" at bounding box center [289, 89] width 239 height 26
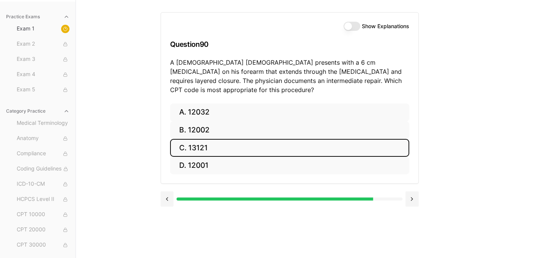
click at [227, 143] on button "C. 13121" at bounding box center [289, 148] width 239 height 18
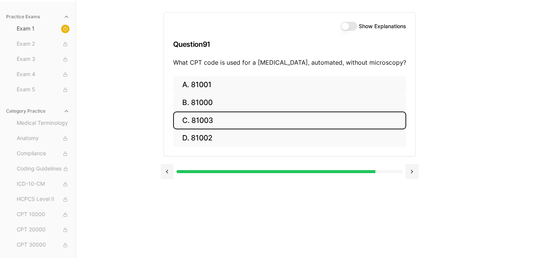
click at [237, 122] on button "C. 81003" at bounding box center [289, 120] width 233 height 18
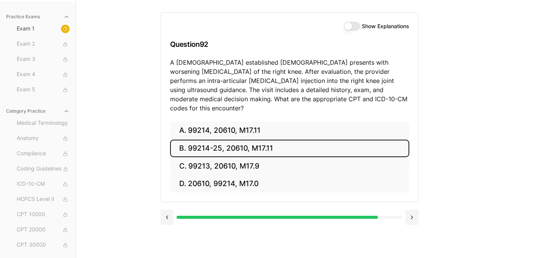
click at [236, 139] on button "B. 99214-25, 20610, M17.11" at bounding box center [289, 148] width 239 height 18
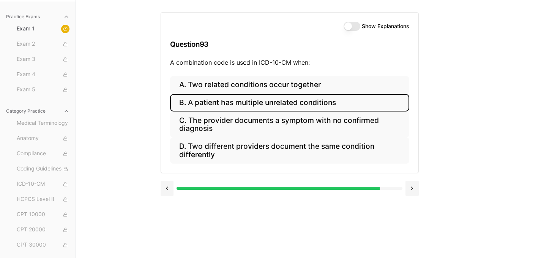
click at [220, 101] on button "B. A patient has multiple unrelated conditions" at bounding box center [289, 103] width 239 height 18
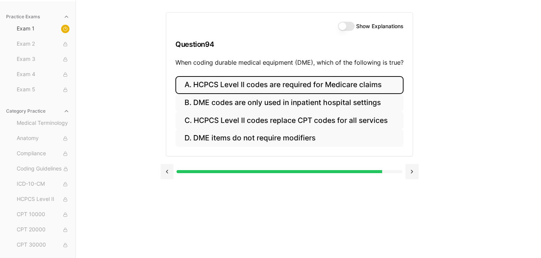
click at [205, 82] on button "A. HCPCS Level II codes are required for Medicare claims" at bounding box center [290, 85] width 228 height 18
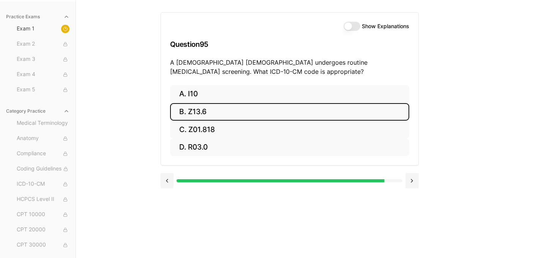
click at [193, 114] on button "B. Z13.6" at bounding box center [289, 112] width 239 height 18
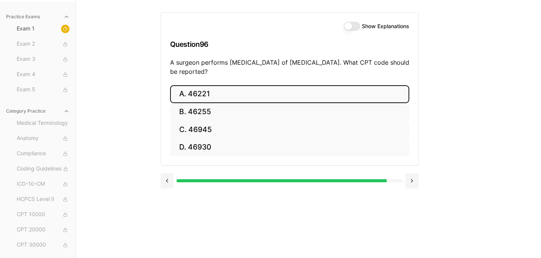
click at [196, 99] on button "A. 46221" at bounding box center [289, 94] width 239 height 18
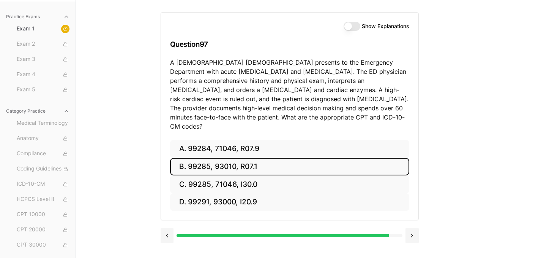
click at [231, 158] on button "B. 99285, 93010, R07.1" at bounding box center [289, 167] width 239 height 18
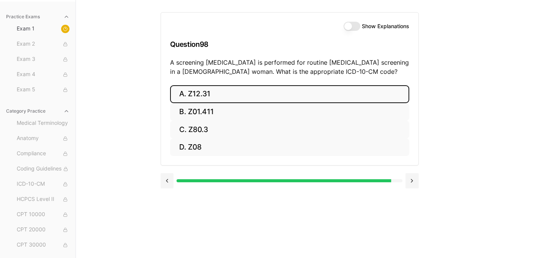
click at [195, 95] on button "A. Z12.31" at bounding box center [289, 94] width 239 height 18
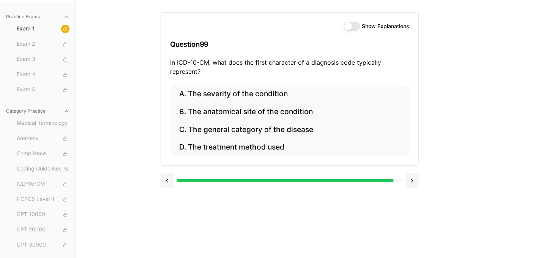
click at [377, 29] on label "Show Explanations" at bounding box center [385, 26] width 47 height 5
click at [361, 29] on button "Show Explanations" at bounding box center [352, 26] width 17 height 9
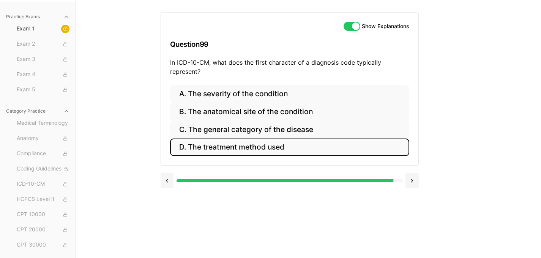
click at [322, 138] on button "D. The treatment method used" at bounding box center [289, 147] width 239 height 18
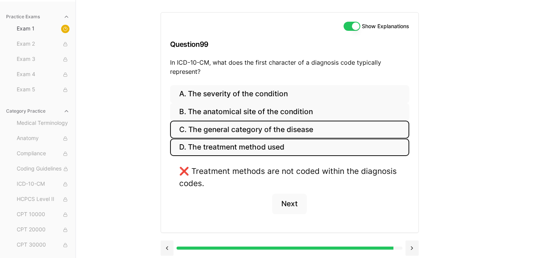
click at [324, 130] on button "C. The general category of the disease" at bounding box center [289, 129] width 239 height 18
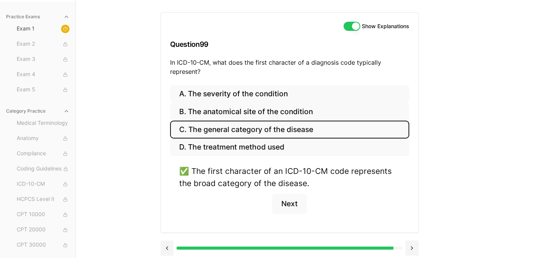
click at [352, 20] on div "Show Explanations Question 99 In ICD-10-CM, what does the first character of a …" at bounding box center [290, 49] width 258 height 73
click at [351, 27] on button "Show Explanations" at bounding box center [352, 26] width 17 height 9
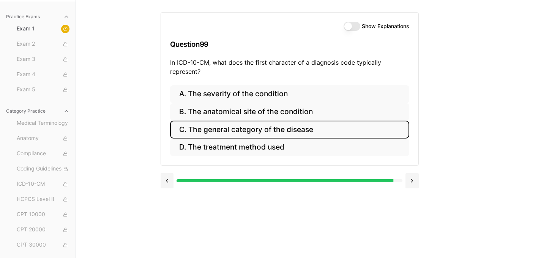
click at [327, 132] on button "C. The general category of the disease" at bounding box center [289, 129] width 239 height 18
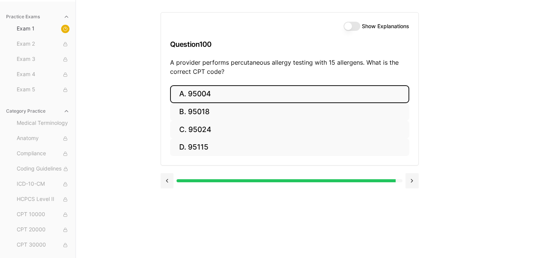
click at [225, 99] on button "A. 95004" at bounding box center [289, 94] width 239 height 18
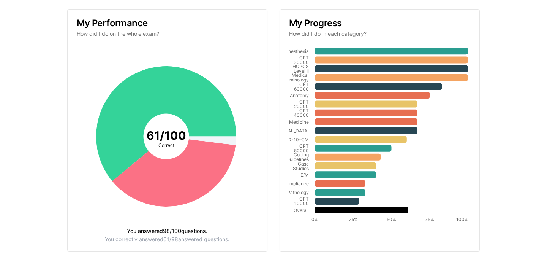
scroll to position [116, 0]
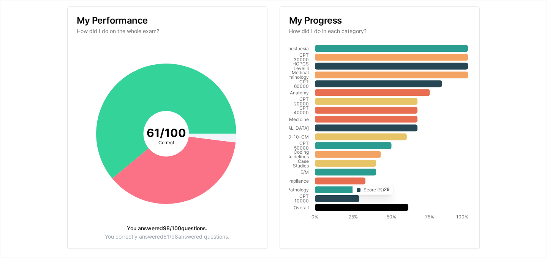
click at [346, 200] on icon at bounding box center [337, 198] width 44 height 7
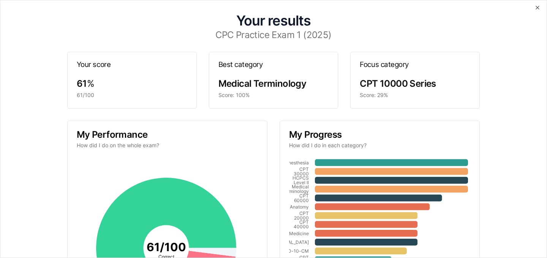
scroll to position [0, 0]
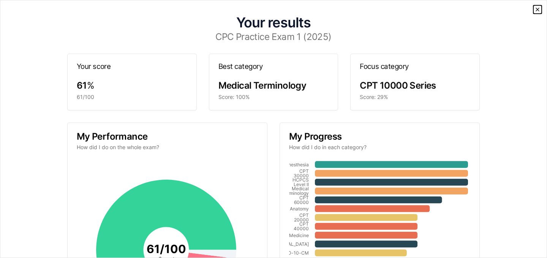
click at [535, 11] on icon "button" at bounding box center [538, 9] width 6 height 6
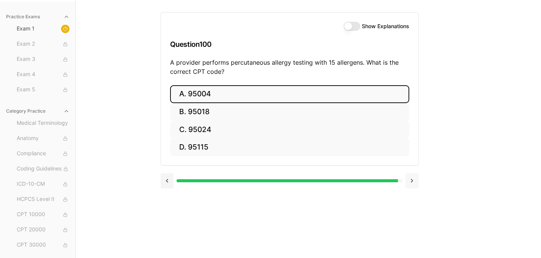
click at [416, 180] on button at bounding box center [412, 180] width 13 height 15
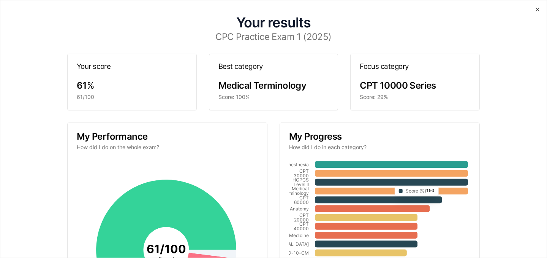
click at [440, 181] on icon at bounding box center [391, 181] width 153 height 7
drag, startPoint x: 262, startPoint y: 32, endPoint x: 308, endPoint y: 30, distance: 46.4
click at [262, 32] on h3 "CPC Practice Exam 1 (2025)" at bounding box center [274, 36] width 516 height 9
drag, startPoint x: 419, startPoint y: 83, endPoint x: 461, endPoint y: 47, distance: 55.5
click at [421, 81] on span "CPT 10000 Series" at bounding box center [398, 85] width 76 height 11
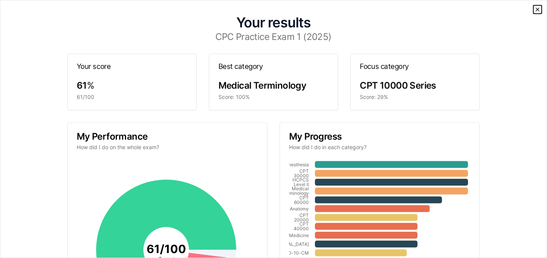
click at [535, 12] on icon "button" at bounding box center [538, 9] width 6 height 6
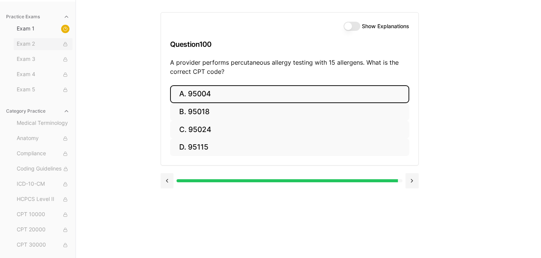
click at [33, 45] on span "Exam 2" at bounding box center [43, 44] width 53 height 8
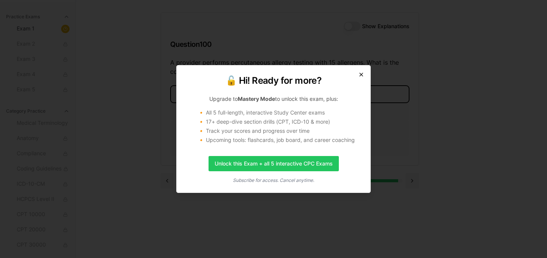
click at [362, 74] on icon "button" at bounding box center [361, 74] width 6 height 6
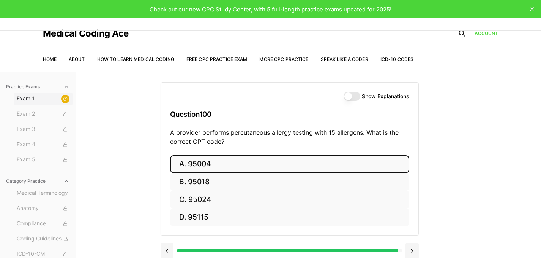
click at [32, 96] on span "Exam 1" at bounding box center [43, 99] width 53 height 8
click at [63, 100] on icon at bounding box center [65, 98] width 5 height 5
click at [63, 98] on icon at bounding box center [65, 98] width 5 height 5
click at [30, 97] on span "Exam 1" at bounding box center [43, 99] width 53 height 8
click at [61, 95] on div at bounding box center [65, 99] width 8 height 8
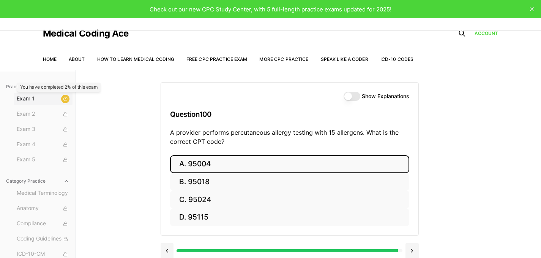
click at [61, 95] on div at bounding box center [65, 99] width 8 height 8
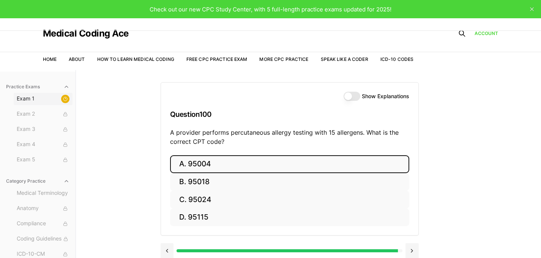
scroll to position [139, 0]
click at [47, 121] on div "Medical Terminology Anatomy Compliance Coding Guidelines ICD-10-CM HCPCS Level …" at bounding box center [43, 183] width 59 height 270
click at [50, 116] on span "ICD-10-CM" at bounding box center [43, 115] width 53 height 8
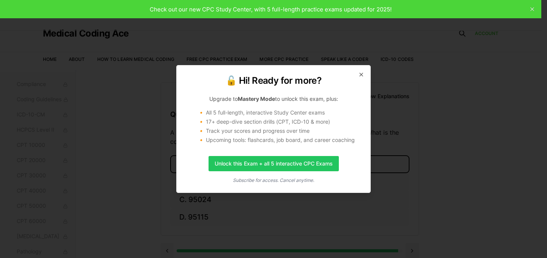
click at [364, 76] on div "🔓 Hi! Ready for more? Upgrade to Mastery Mode to unlock this exam, plus: 🔸 All …" at bounding box center [273, 129] width 195 height 128
click at [363, 75] on icon "button" at bounding box center [361, 74] width 6 height 6
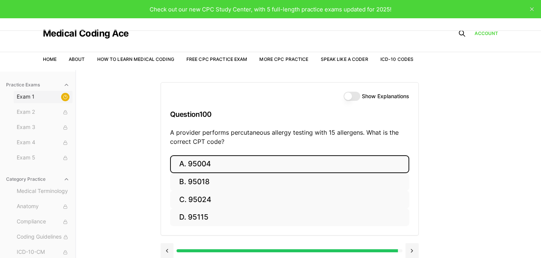
scroll to position [0, 0]
click at [39, 99] on span "Exam 1" at bounding box center [43, 99] width 53 height 8
click at [65, 100] on button "Exam 1" at bounding box center [43, 99] width 59 height 12
click at [51, 60] on link "Home" at bounding box center [50, 59] width 14 height 6
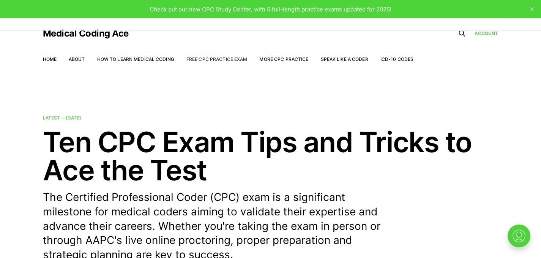
click at [206, 57] on link "Free CPC Practice Exam" at bounding box center [217, 59] width 61 height 6
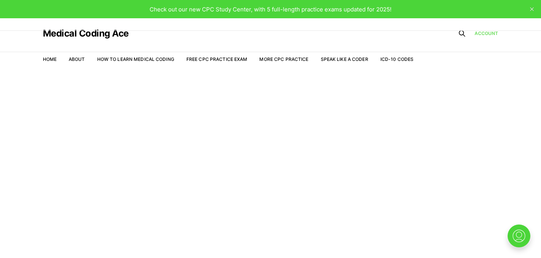
click at [487, 34] on link "Account" at bounding box center [487, 33] width 24 height 7
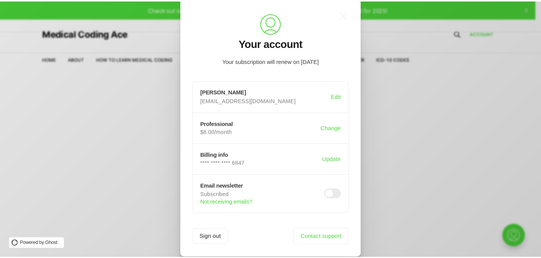
scroll to position [28, 0]
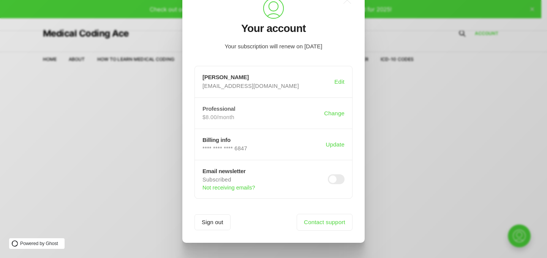
click at [216, 114] on p "$8.00/month" at bounding box center [261, 117] width 119 height 7
click at [223, 112] on div "Professional $8.00/month" at bounding box center [263, 113] width 122 height 16
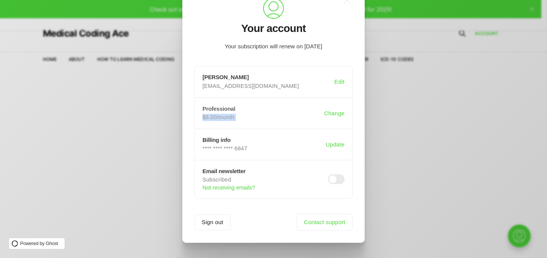
click at [224, 112] on div "Professional $8.00/month" at bounding box center [263, 113] width 122 height 16
click at [149, 98] on div ".a{fill:none;stroke:currentColor;stroke-linecap:round;stroke-linejoin:round;str…" at bounding box center [279, 129] width 558 height 258
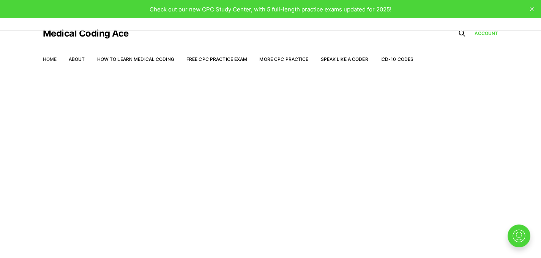
click at [50, 62] on link "Home" at bounding box center [50, 59] width 14 height 6
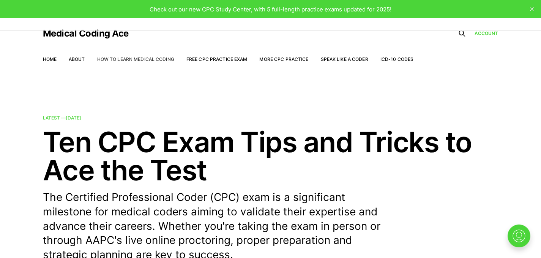
click at [141, 59] on link "How to Learn Medical Coding" at bounding box center [135, 59] width 77 height 6
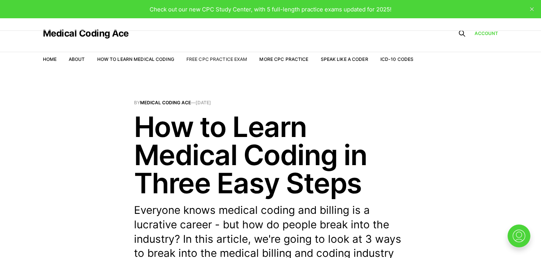
click at [195, 57] on link "Free CPC Practice Exam" at bounding box center [217, 59] width 61 height 6
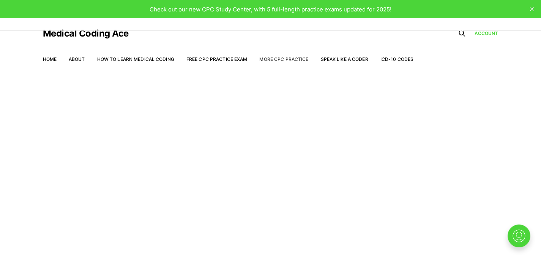
click at [289, 57] on link "More CPC Practice" at bounding box center [283, 59] width 49 height 6
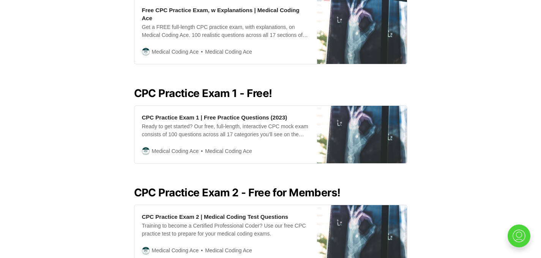
scroll to position [413, 0]
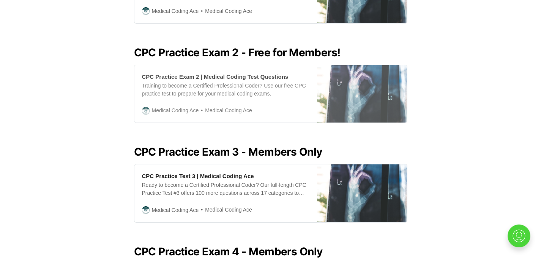
click at [215, 73] on div "CPC Practice Exam 2 | Medical Coding Test Questions" at bounding box center [215, 77] width 147 height 8
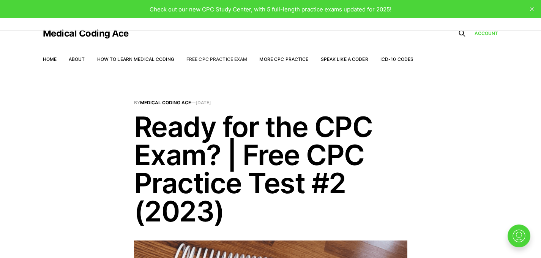
click at [204, 60] on link "Free CPC Practice Exam" at bounding box center [217, 59] width 61 height 6
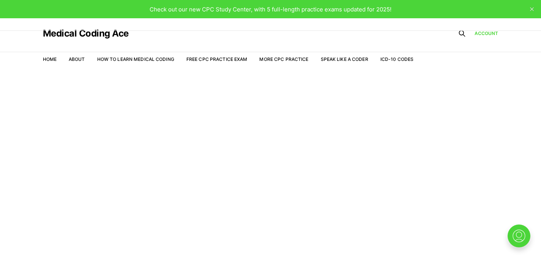
drag, startPoint x: 248, startPoint y: 7, endPoint x: 278, endPoint y: 5, distance: 30.8
click at [249, 6] on span "Check out our new CPC Study Center, with 5 full-length practice exams updated f…" at bounding box center [271, 9] width 242 height 7
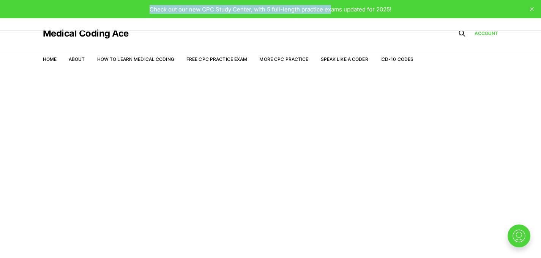
drag, startPoint x: 332, startPoint y: 5, endPoint x: 341, endPoint y: 7, distance: 9.5
click at [336, 6] on div "Check out our new CPC Study Center, with 5 full-length practice exams updated f…" at bounding box center [270, 9] width 541 height 18
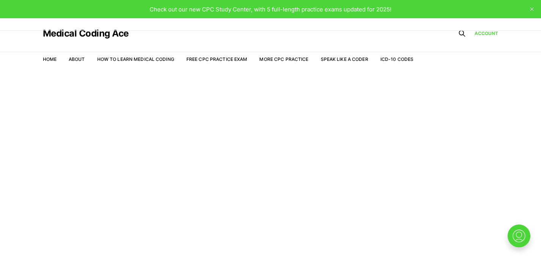
click at [403, 24] on div "Medical Coding Ace" at bounding box center [228, 33] width 371 height 30
click at [49, 60] on link "Home" at bounding box center [50, 59] width 14 height 6
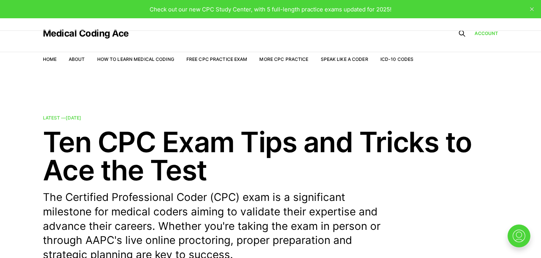
click at [86, 58] on ul "Home About How to Learn Medical Coding Free CPC Practice Exam More CPC Practice…" at bounding box center [228, 58] width 371 height 7
click at [87, 54] on nav "Home About How to Learn Medical Coding Free CPC Practice Exam More CPC Practice…" at bounding box center [228, 59] width 371 height 21
click at [304, 60] on link "More CPC Practice" at bounding box center [283, 59] width 49 height 6
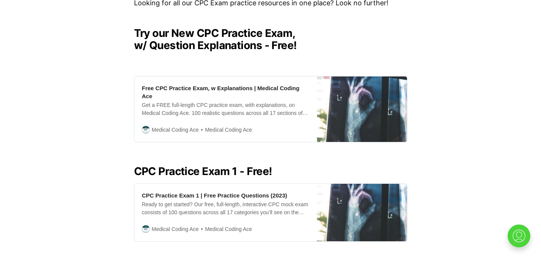
scroll to position [204, 0]
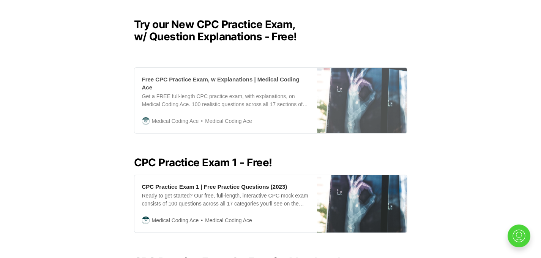
click at [247, 117] on span "Medical Coding Ace" at bounding box center [226, 121] width 54 height 9
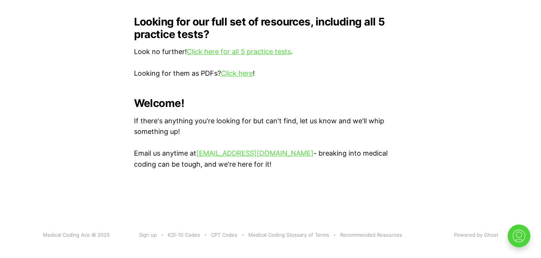
scroll to position [720, 0]
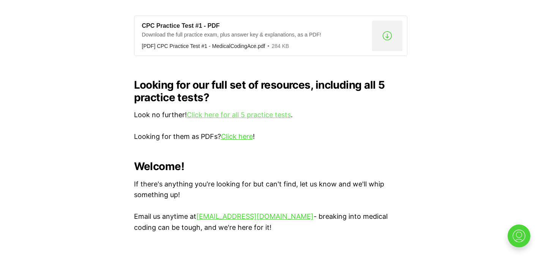
click at [220, 111] on link "Click here for all 5 practice tests" at bounding box center [239, 115] width 104 height 8
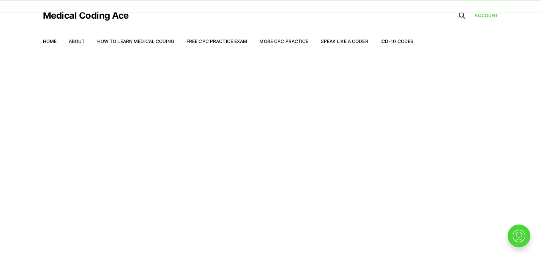
scroll to position [18, 0]
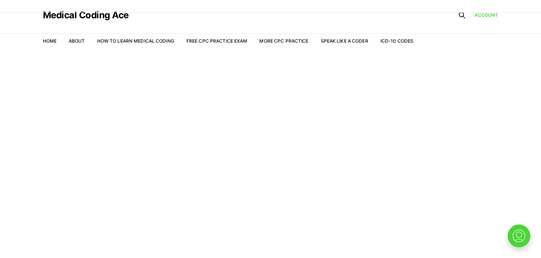
click at [154, 97] on main "Welcome to the Study Center" at bounding box center [270, 155] width 541 height 206
click at [179, 108] on main "Welcome to the Study Center" at bounding box center [270, 155] width 541 height 206
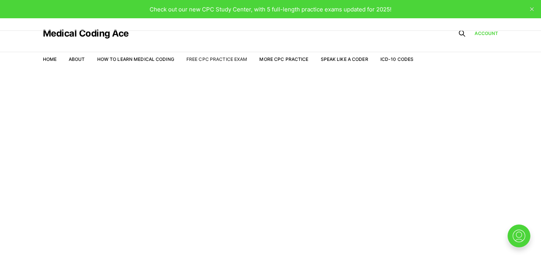
click at [220, 60] on link "Free CPC Practice Exam" at bounding box center [217, 59] width 61 height 6
click at [104, 29] on link "Medical Coding Ace" at bounding box center [86, 33] width 86 height 9
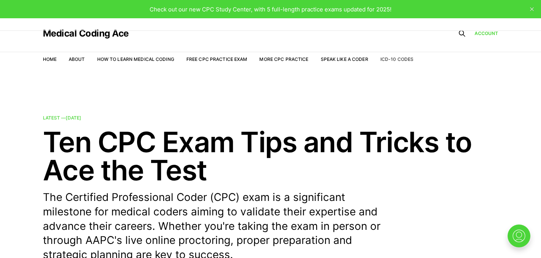
click at [403, 59] on link "ICD-10 Codes" at bounding box center [397, 59] width 33 height 6
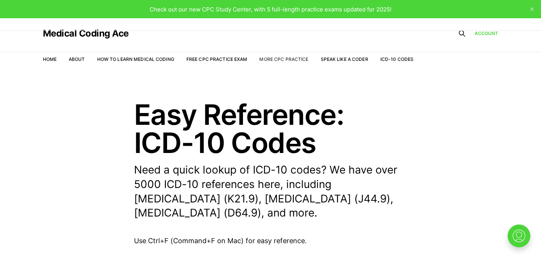
click at [280, 58] on link "More CPC Practice" at bounding box center [283, 59] width 49 height 6
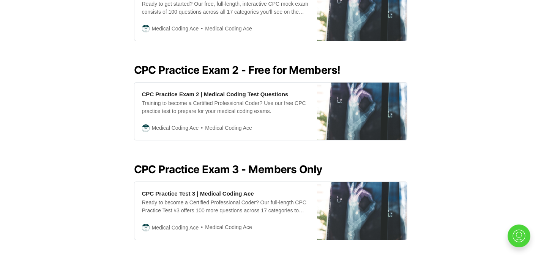
scroll to position [452, 0]
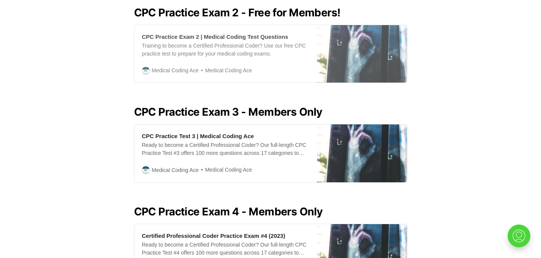
click at [284, 58] on div "CPC Practice Exam 2 | Medical Coding Test Questions Training to become a Certif…" at bounding box center [225, 53] width 183 height 57
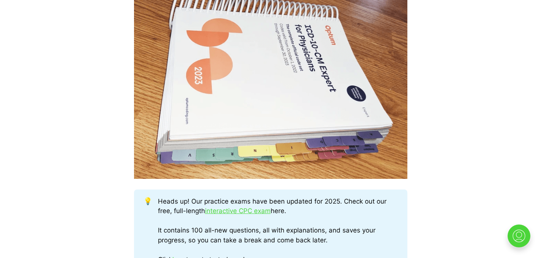
scroll to position [319, 0]
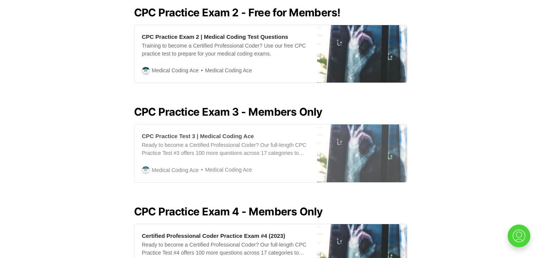
click at [277, 159] on div "CPC Practice Test 3 | Medical Coding Ace Ready to become a Certified Profession…" at bounding box center [225, 152] width 183 height 57
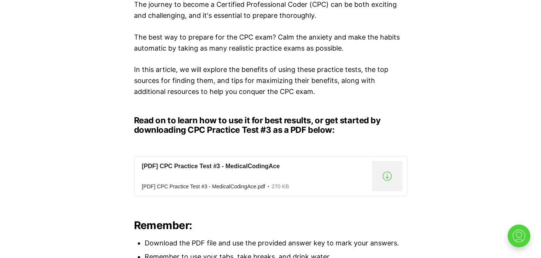
scroll to position [531, 0]
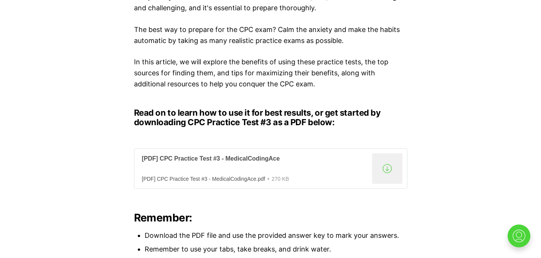
click at [199, 173] on div at bounding box center [255, 168] width 227 height 9
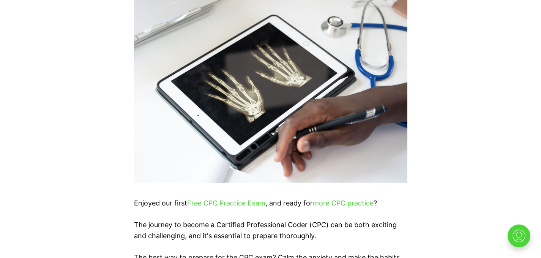
scroll to position [0, 0]
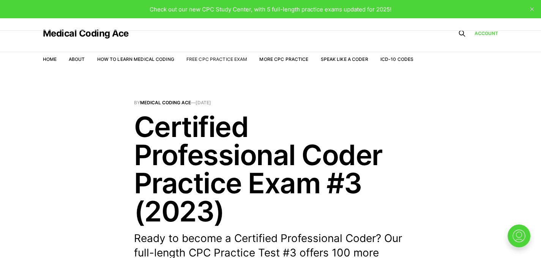
click at [204, 60] on link "Free CPC Practice Exam" at bounding box center [217, 59] width 61 height 6
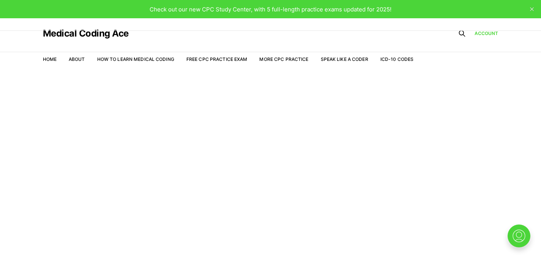
click at [108, 49] on nav "Home About How to Learn Medical Coding Free CPC Practice Exam More CPC Practice…" at bounding box center [228, 59] width 371 height 21
click at [106, 35] on link "Medical Coding Ace" at bounding box center [86, 33] width 86 height 9
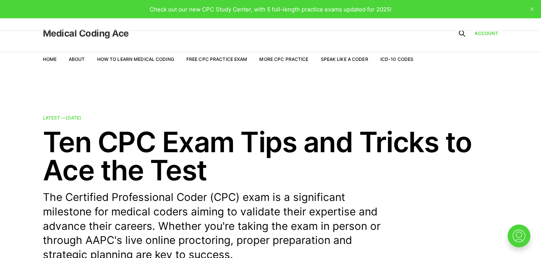
click at [118, 32] on link "Medical Coding Ace" at bounding box center [86, 33] width 86 height 9
click at [295, 59] on link "More CPC Practice" at bounding box center [283, 59] width 49 height 6
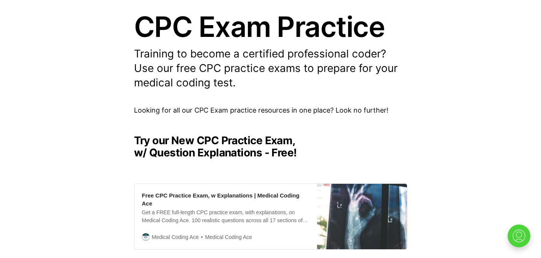
scroll to position [236, 0]
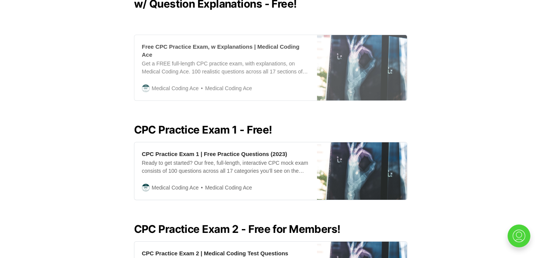
click at [175, 66] on div "Get a FREE full-length CPC practice exam, with explanations, on Medical Coding …" at bounding box center [226, 68] width 168 height 16
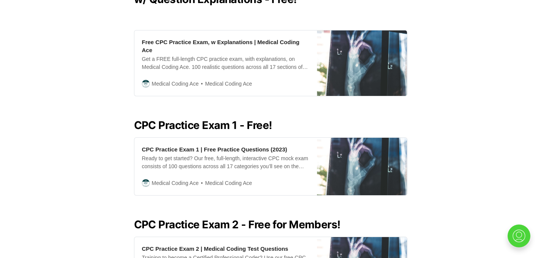
scroll to position [359, 0]
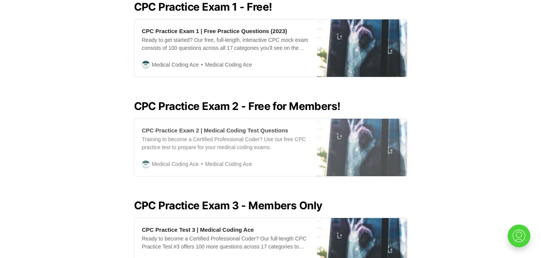
click at [362, 161] on img at bounding box center [362, 147] width 90 height 57
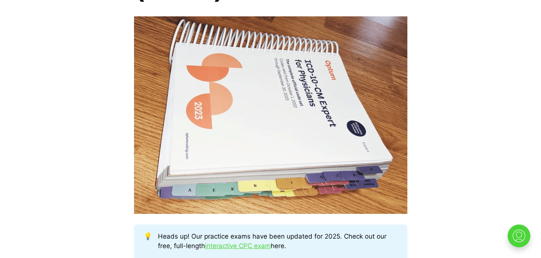
scroll to position [376, 0]
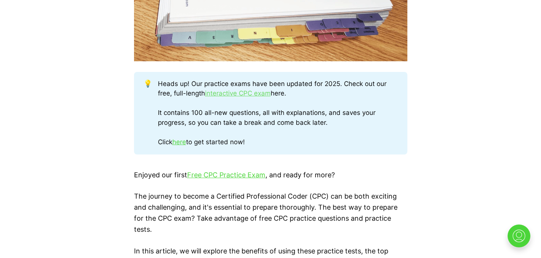
click at [243, 94] on link "interactive CPC exam" at bounding box center [238, 93] width 66 height 8
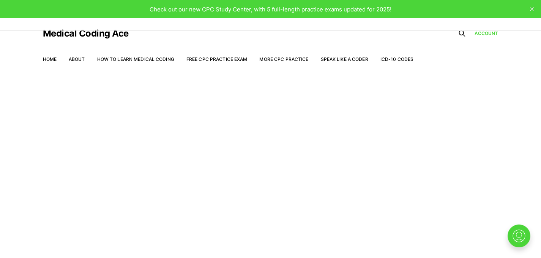
click at [269, 12] on span "Check out our new CPC Study Center, with 5 full-length practice exams updated f…" at bounding box center [271, 9] width 242 height 7
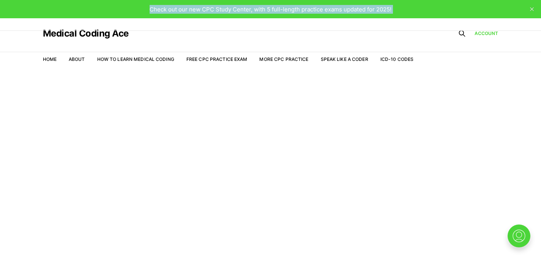
click at [269, 12] on span "Check out our new CPC Study Center, with 5 full-length practice exams updated f…" at bounding box center [271, 9] width 242 height 7
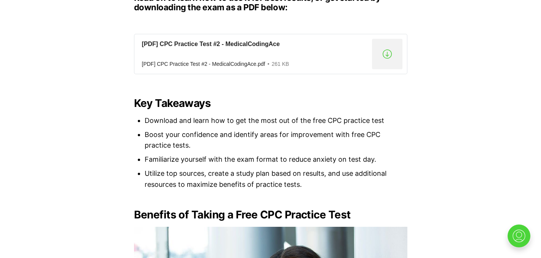
scroll to position [677, 0]
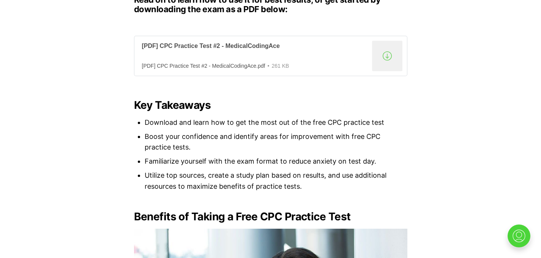
click at [388, 62] on div ".a{fill:none;stroke:currentColor;stroke-linecap:round;stroke-linejoin:round;str…" at bounding box center [387, 56] width 30 height 30
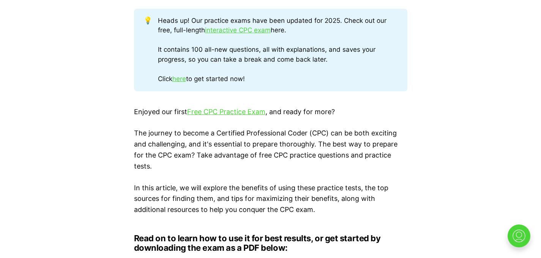
scroll to position [379, 0]
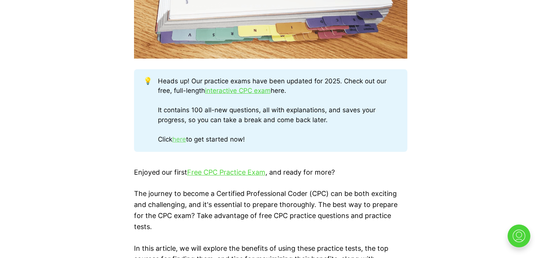
click at [182, 138] on link "here" at bounding box center [179, 139] width 14 height 8
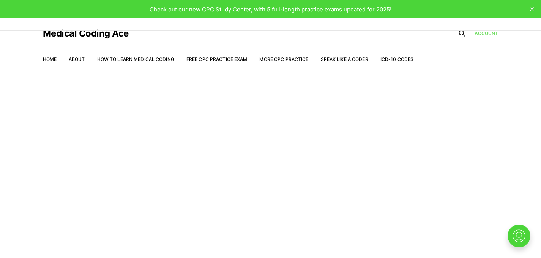
click at [492, 33] on link "Account" at bounding box center [487, 33] width 24 height 7
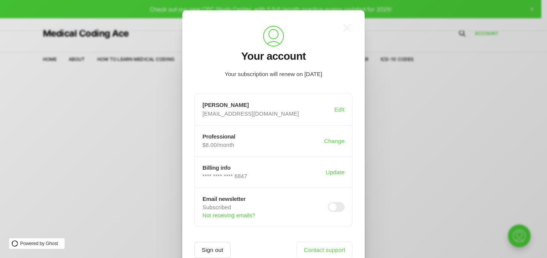
click at [209, 250] on button "Sign out" at bounding box center [213, 250] width 36 height 16
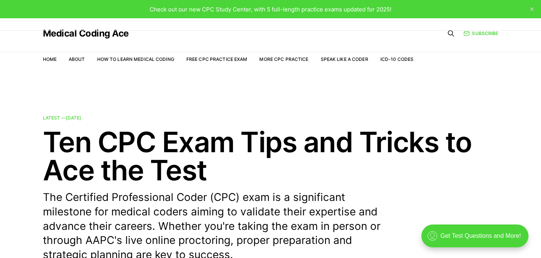
click at [450, 32] on icon at bounding box center [452, 34] width 8 height 8
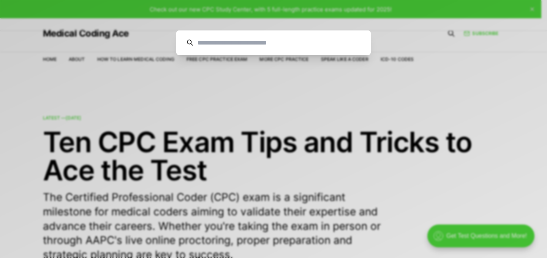
click at [475, 34] on div "Cancel" at bounding box center [273, 129] width 547 height 258
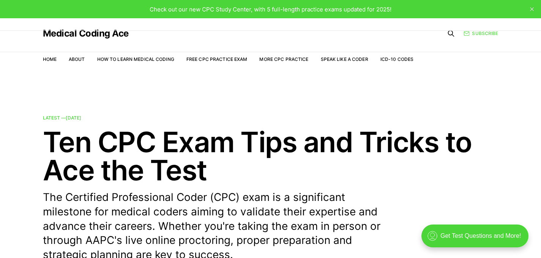
click at [482, 35] on link "Subscribe" at bounding box center [481, 33] width 35 height 7
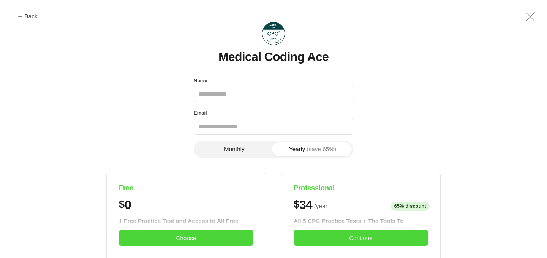
click at [241, 83] on div "Name" at bounding box center [274, 81] width 160 height 11
click at [237, 91] on input "Name" at bounding box center [274, 94] width 160 height 16
type input "**********"
click at [230, 150] on button "Monthly" at bounding box center [234, 149] width 78 height 14
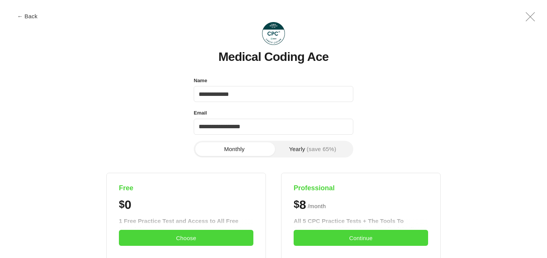
click at [316, 149] on span "(save 65%)" at bounding box center [322, 149] width 30 height 6
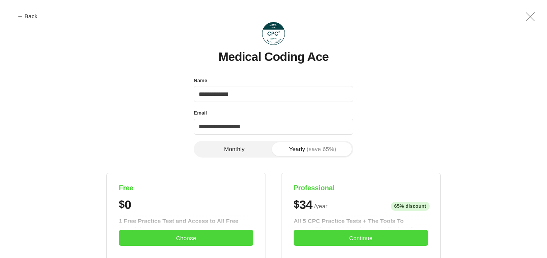
click at [218, 150] on button "Monthly" at bounding box center [234, 149] width 78 height 14
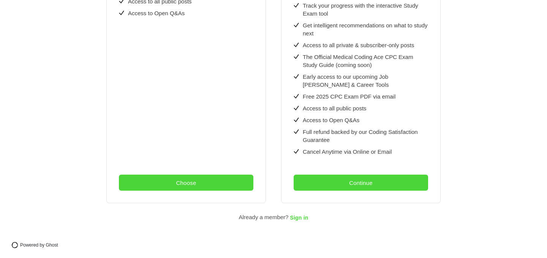
scroll to position [285, 0]
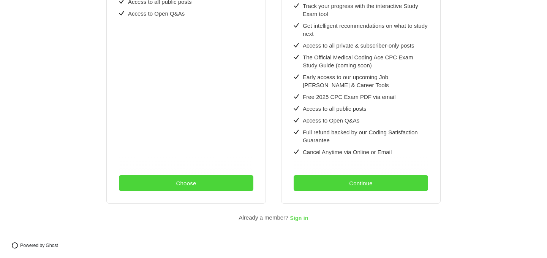
click at [306, 219] on span "Sign in" at bounding box center [299, 218] width 18 height 6
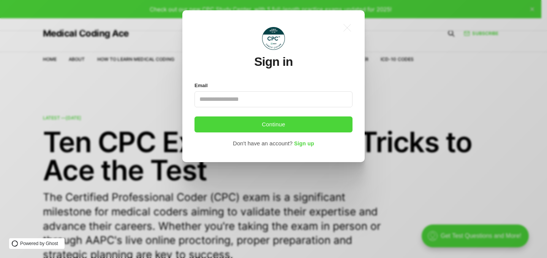
click at [251, 101] on input "Email" at bounding box center [274, 99] width 158 height 16
click at [238, 101] on input "Email" at bounding box center [274, 99] width 158 height 16
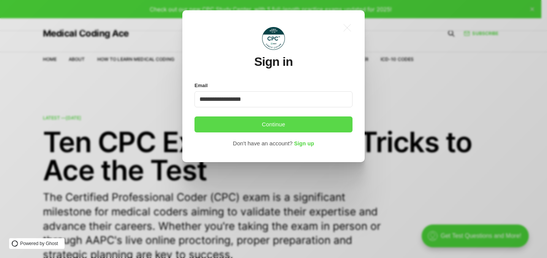
type input "**********"
click at [272, 129] on button "Continue" at bounding box center [274, 124] width 158 height 16
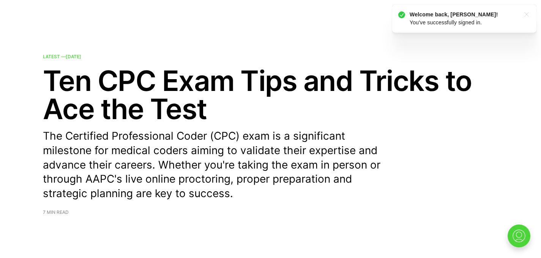
scroll to position [207, 0]
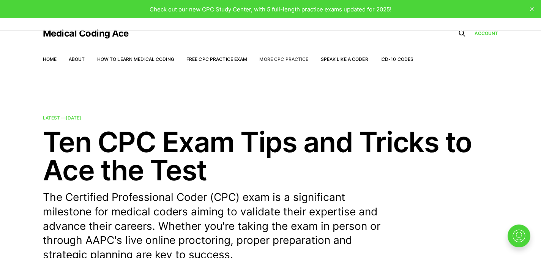
click at [269, 59] on link "More CPC Practice" at bounding box center [283, 59] width 49 height 6
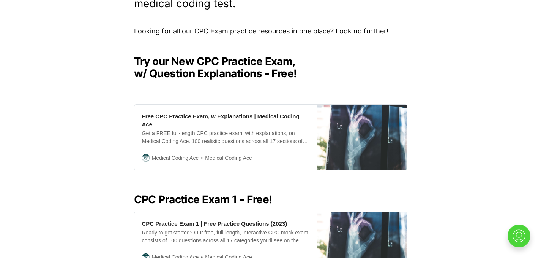
scroll to position [111, 0]
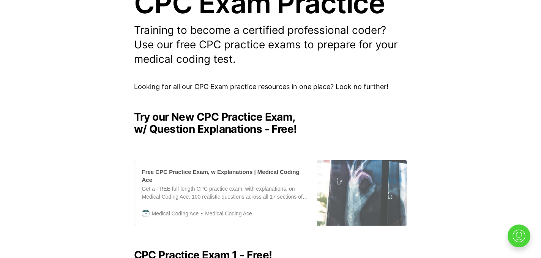
click at [175, 185] on div "Get a FREE full-length CPC practice exam, with explanations, on Medical Coding …" at bounding box center [226, 193] width 168 height 16
